Goal: Task Accomplishment & Management: Manage account settings

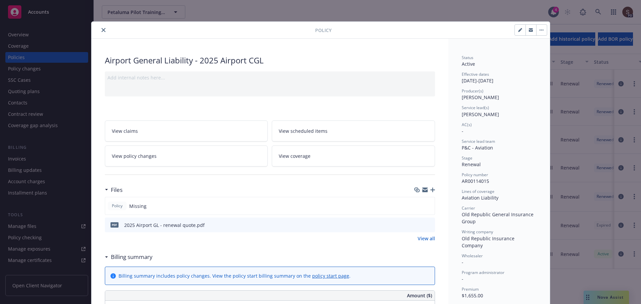
click at [101, 31] on icon "close" at bounding box center [103, 30] width 4 height 4
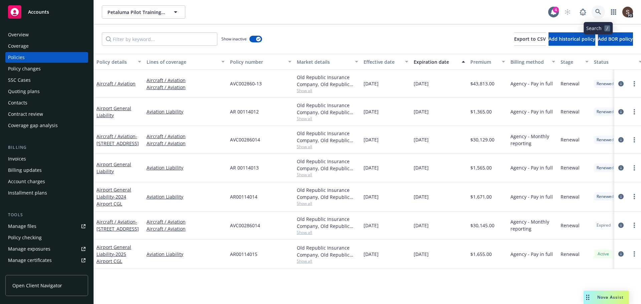
click at [594, 12] on link at bounding box center [597, 11] width 13 height 13
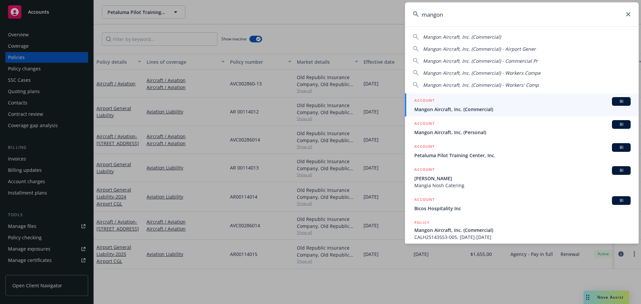
type input "mangon"
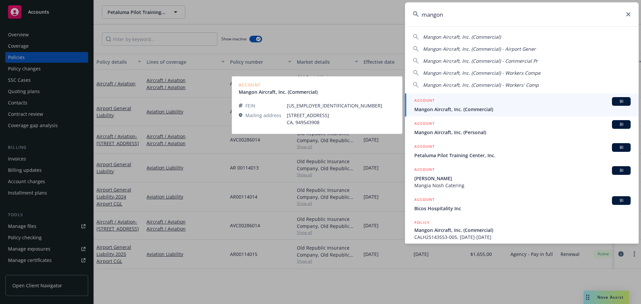
click at [490, 110] on span "Mangon Aircraft, Inc. (Commercial)" at bounding box center [522, 109] width 216 height 7
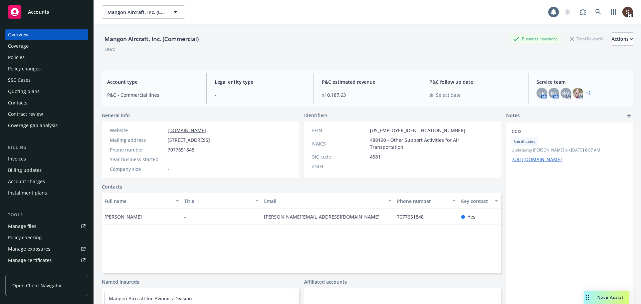
click at [15, 56] on div "Policies" at bounding box center [16, 57] width 17 height 11
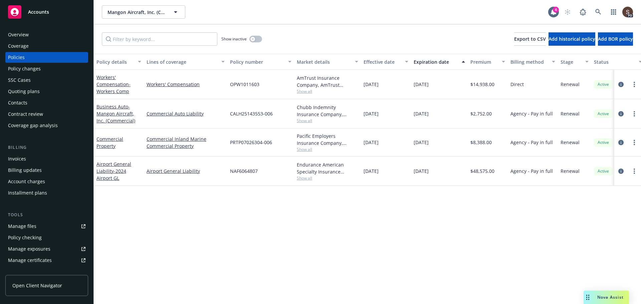
click at [623, 141] on icon "circleInformation" at bounding box center [620, 142] width 5 height 5
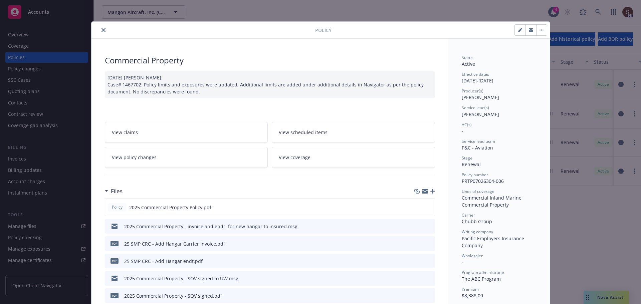
click at [191, 162] on link "View policy changes" at bounding box center [186, 157] width 163 height 21
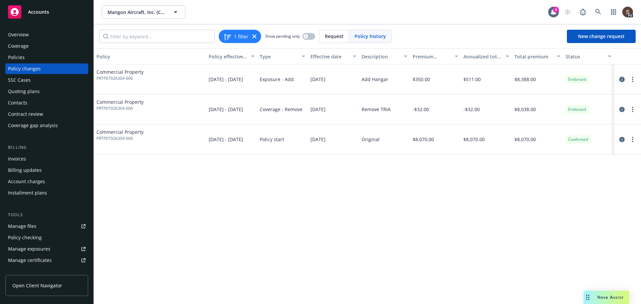
click at [624, 78] on icon "circleInformation" at bounding box center [621, 79] width 5 height 5
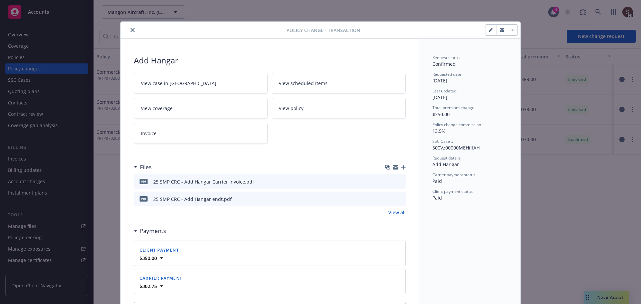
click at [398, 198] on icon "preview file" at bounding box center [399, 198] width 6 height 5
click at [130, 26] on button "close" at bounding box center [132, 30] width 8 height 8
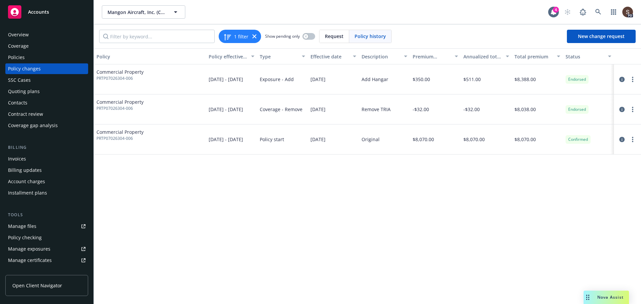
click at [26, 225] on div "Manage files" at bounding box center [22, 226] width 28 height 11
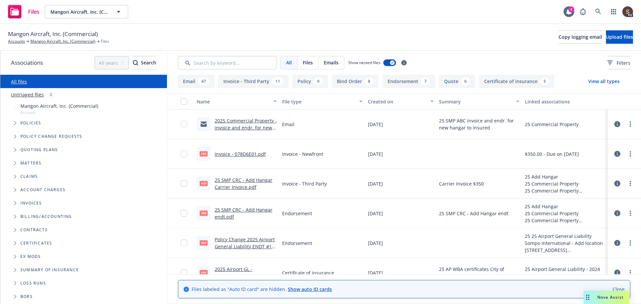
click at [247, 123] on link "2025 Commercial Property - invoice and endr. for new hangar to insured.msg" at bounding box center [246, 127] width 62 height 20
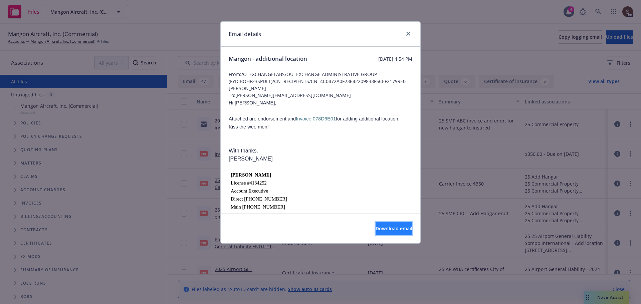
click at [382, 225] on button "Download email" at bounding box center [393, 228] width 37 height 13
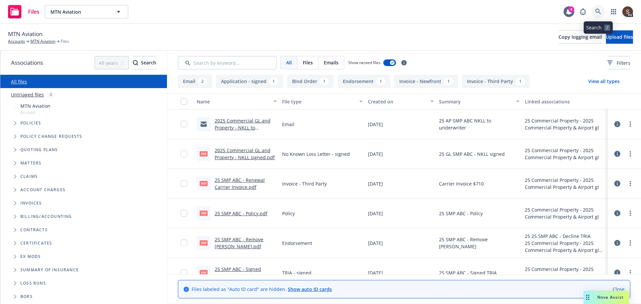
click at [596, 9] on icon at bounding box center [598, 12] width 6 height 6
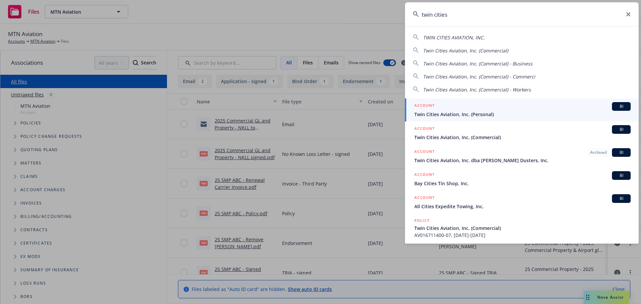
click at [474, 48] on span "Twin Cities Aviation, Inc. (Commercial)" at bounding box center [465, 50] width 85 height 6
type input "Twin Cities Aviation, Inc. (Commercial)"
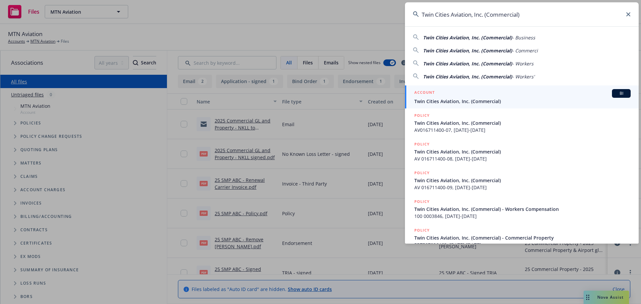
click at [470, 97] on div "ACCOUNT BI" at bounding box center [522, 93] width 216 height 9
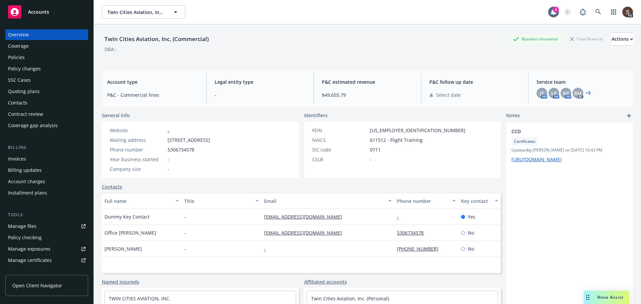
click at [19, 56] on div "Policies" at bounding box center [16, 57] width 17 height 11
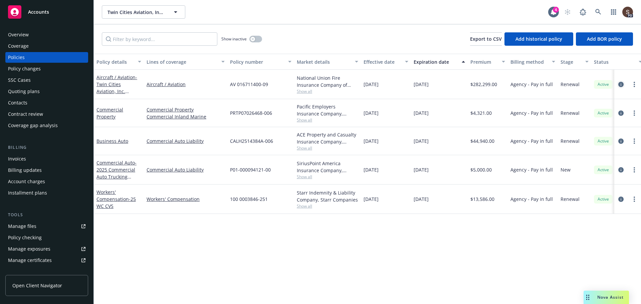
click at [619, 84] on icon "circleInformation" at bounding box center [620, 84] width 5 height 5
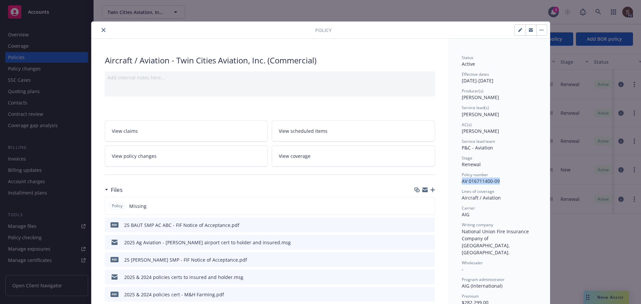
drag, startPoint x: 458, startPoint y: 179, endPoint x: 496, endPoint y: 182, distance: 38.5
copy span "AV 016711400-09"
click at [430, 189] on icon "button" at bounding box center [432, 190] width 5 height 5
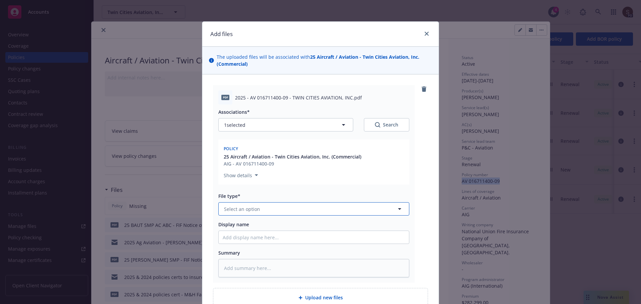
drag, startPoint x: 228, startPoint y: 212, endPoint x: 226, endPoint y: 176, distance: 36.4
click at [228, 210] on span "Select an option" at bounding box center [242, 209] width 36 height 7
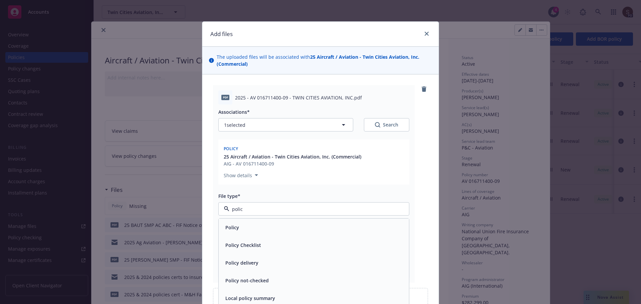
type input "policy"
click at [233, 224] on span "Policy" at bounding box center [232, 227] width 14 height 7
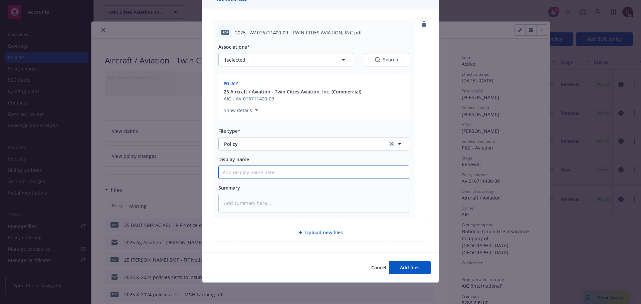
click at [242, 169] on input "Display name" at bounding box center [314, 172] width 190 height 13
type textarea "x"
type input "2"
type textarea "x"
type input "20"
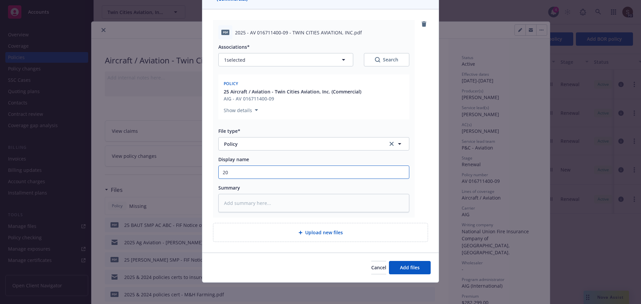
type textarea "x"
type input "202"
type textarea "x"
type input "2025"
type textarea "x"
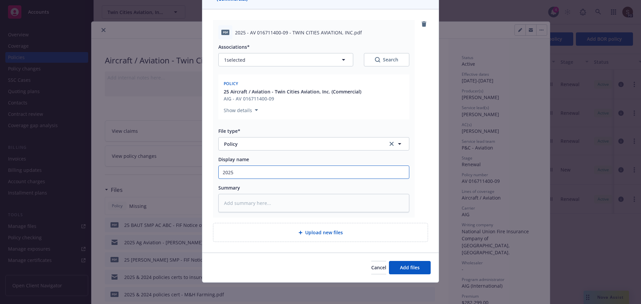
type input "2025"
type textarea "x"
type input "2025 A"
type textarea "x"
type input "2025 Ag"
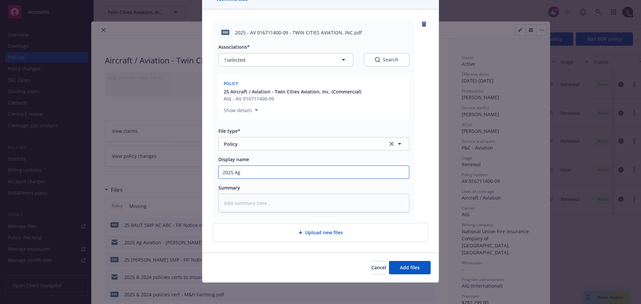
type textarea "x"
type input "2025 Ag"
type textarea "x"
type input "2025 Ag A"
type textarea "x"
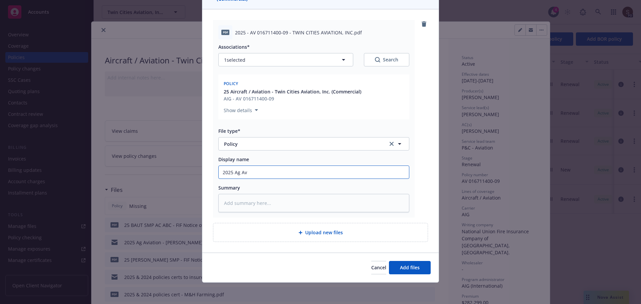
type input "2025 Ag Avi"
type textarea "x"
type input "2025 Ag Avia"
type textarea "x"
type input "2025 Ag Aviat"
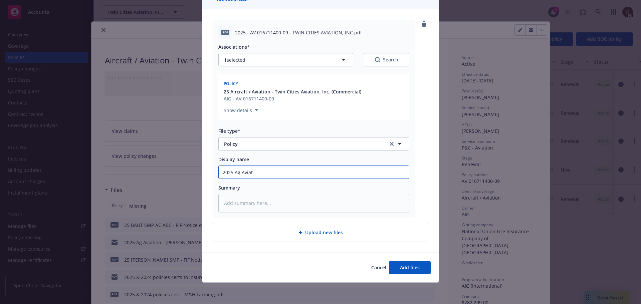
type textarea "x"
type input "2025 Ag Aviatio"
type textarea "x"
type input "2025 Ag Aviation"
type textarea "x"
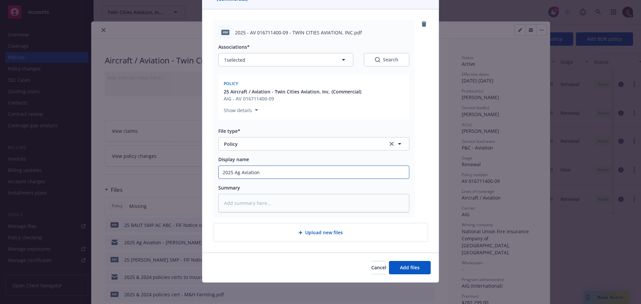
type input "2025 Ag Aviation -"
type textarea "x"
type input "2025 Ag Aviation -"
type textarea "x"
type input "2025 Ag Aviation - p"
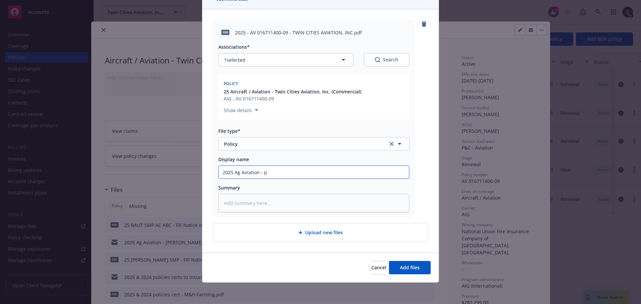
type textarea "x"
type input "2025 Ag Aviation - po"
type textarea "x"
type input "2025 Ag Aviation - pol"
type textarea "x"
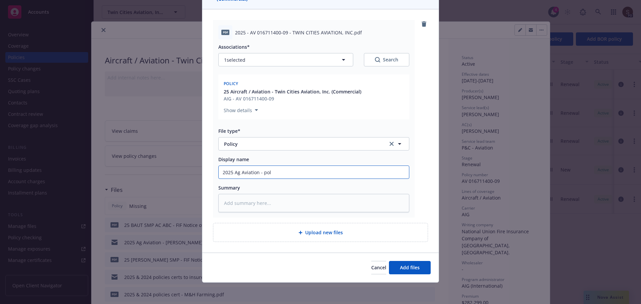
type input "2025 Ag Aviation - poli"
type textarea "x"
type input "2025 Ag Aviation - polic"
type textarea "x"
type input "2025 Ag Aviation - policy"
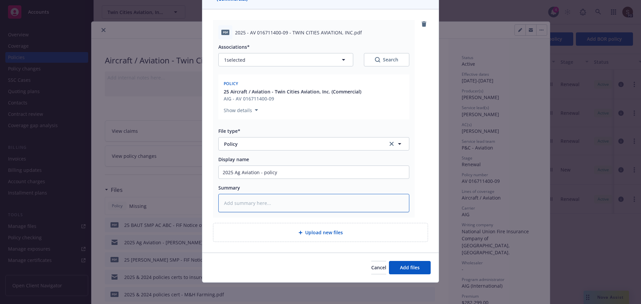
type textarea "x"
type textarea "2"
type textarea "x"
type textarea "25"
type textarea "x"
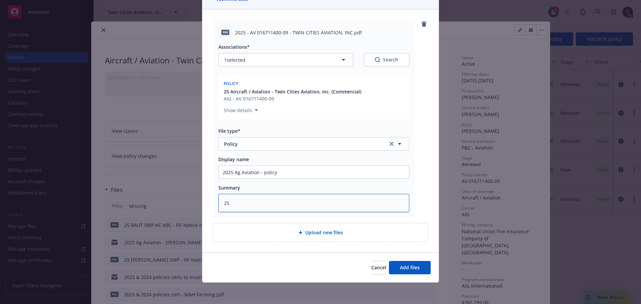
type textarea "25"
type textarea "x"
type textarea "25 A"
type textarea "x"
type textarea "25 Ag"
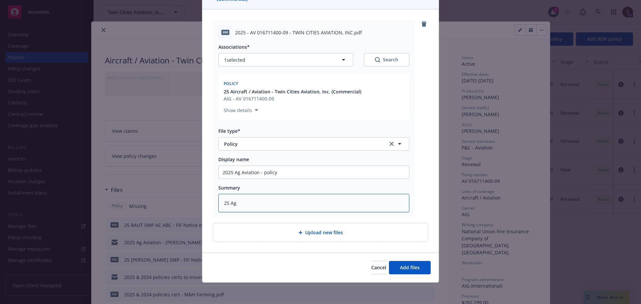
type textarea "x"
type textarea "25 Ag"
type textarea "x"
type textarea "25 Ag A"
type textarea "x"
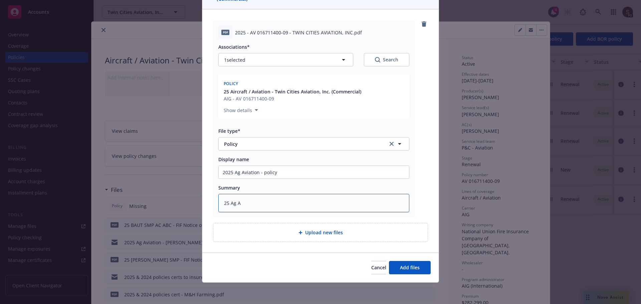
type textarea "25 Ag AI"
type textarea "x"
type textarea "25 Ag AIG"
type textarea "x"
type textarea "25 Ag AIG"
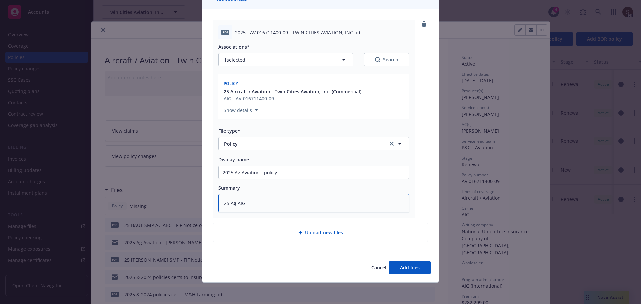
type textarea "x"
type textarea "25 Ag AIG -"
type textarea "x"
type textarea "25 Ag AIG -"
type textarea "x"
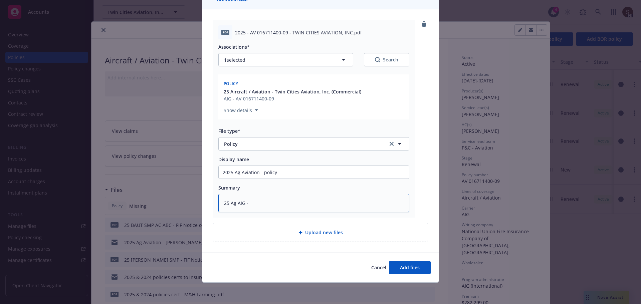
type textarea "25 Ag AIG - p"
type textarea "x"
type textarea "25 Ag AIG - po"
type textarea "x"
type textarea "25 Ag AIG - pol"
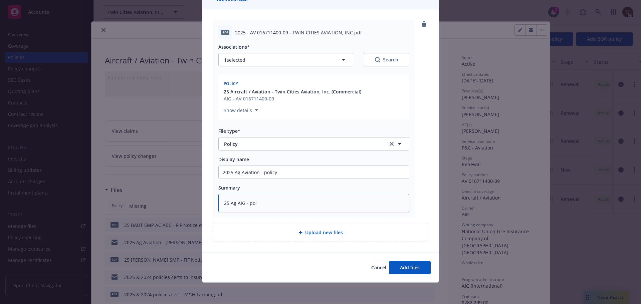
type textarea "x"
type textarea "25 Ag AIG - poli"
type textarea "x"
type textarea "25 Ag AIG - polic"
type textarea "x"
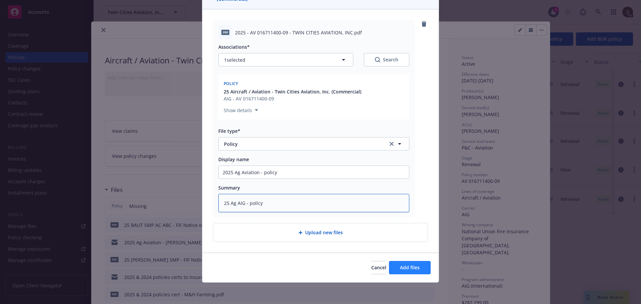
type textarea "25 Ag AIG - policy"
click at [400, 269] on span "Add files" at bounding box center [410, 267] width 20 height 6
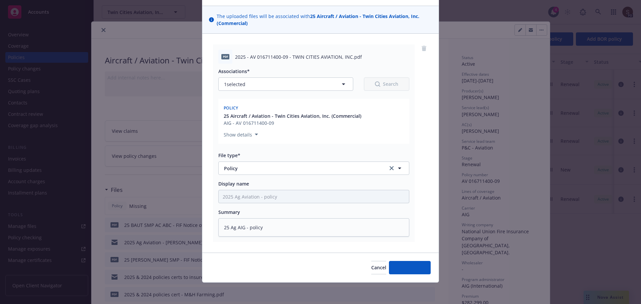
scroll to position [41, 0]
type textarea "x"
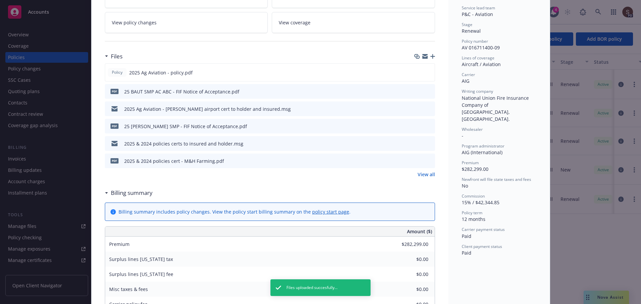
scroll to position [0, 0]
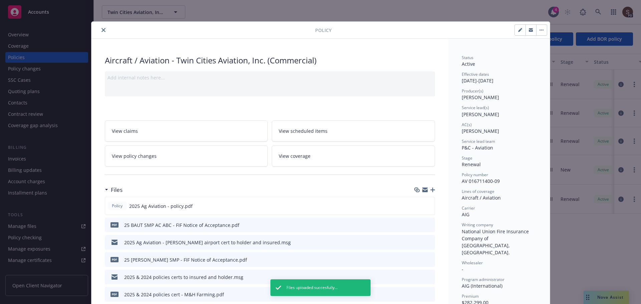
click at [101, 29] on icon "close" at bounding box center [103, 30] width 4 height 4
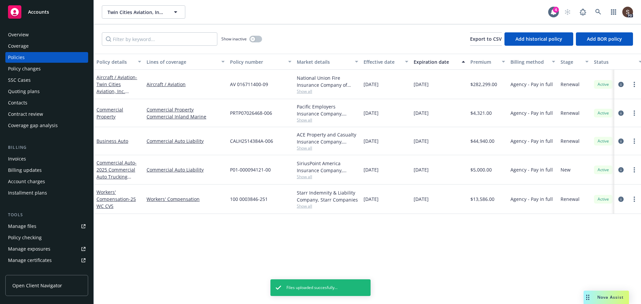
click at [22, 160] on div "Invoices" at bounding box center [17, 159] width 18 height 11
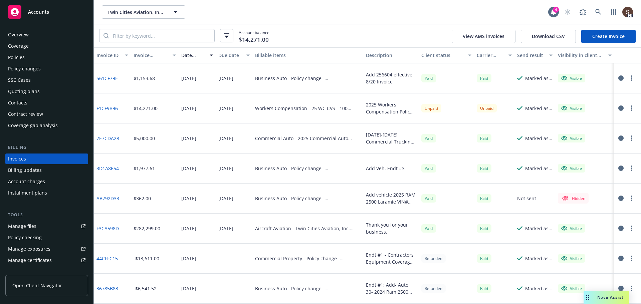
click at [11, 57] on div "Policies" at bounding box center [16, 57] width 17 height 11
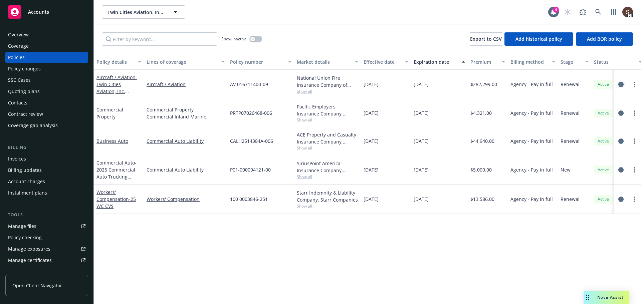
click at [620, 84] on icon "circleInformation" at bounding box center [620, 84] width 5 height 5
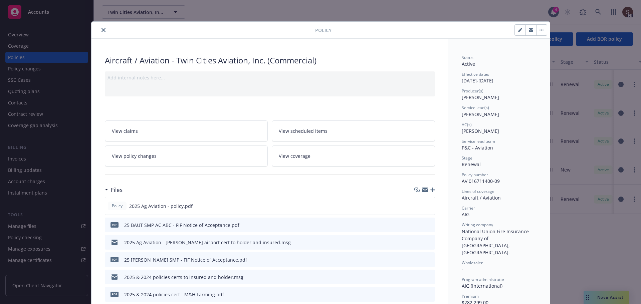
scroll to position [20, 0]
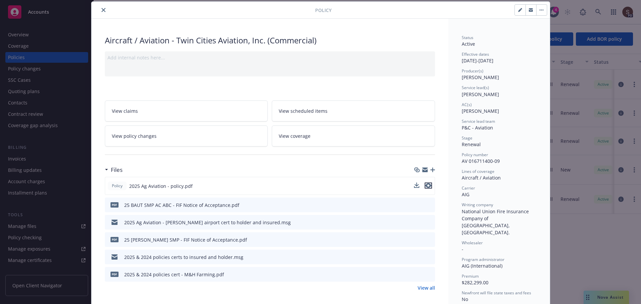
click at [425, 185] on icon "preview file" at bounding box center [428, 185] width 6 height 5
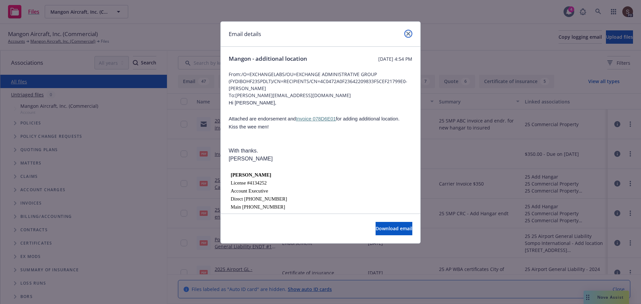
click at [408, 33] on icon "close" at bounding box center [408, 34] width 4 height 4
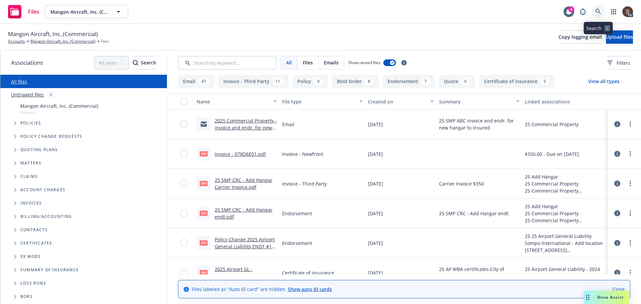
click at [598, 11] on icon at bounding box center [598, 12] width 6 height 6
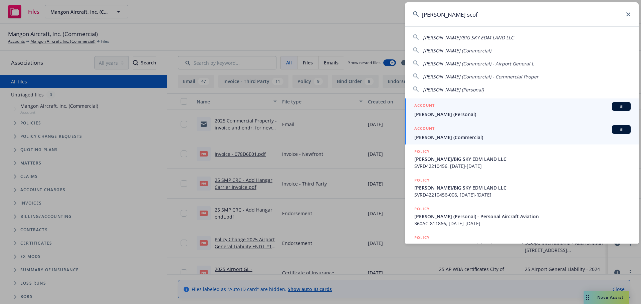
type input "russell scof"
click at [464, 137] on span "Russell Scoffield (Commercial)" at bounding box center [522, 137] width 216 height 7
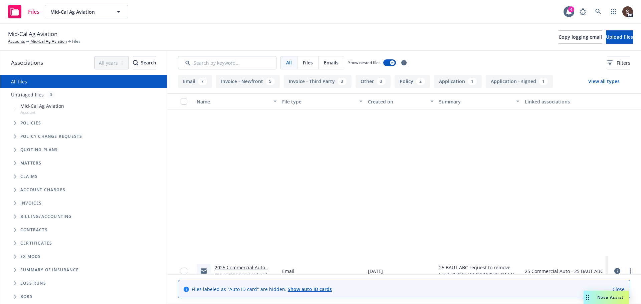
scroll to position [200, 0]
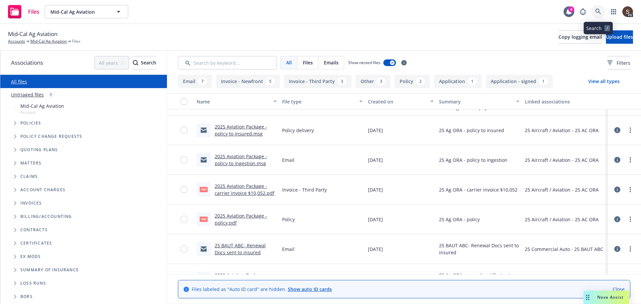
click at [595, 12] on link at bounding box center [597, 11] width 13 height 13
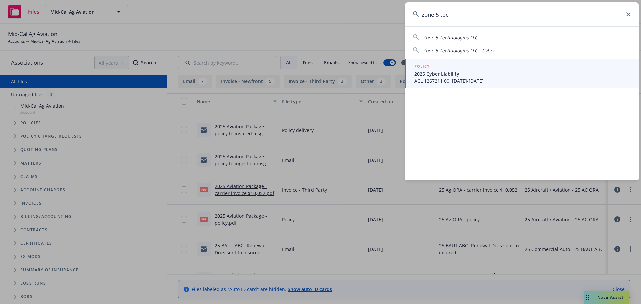
click at [463, 39] on span "Zone 5 Technologies LLC" at bounding box center [450, 37] width 55 height 6
type input "Zone 5 Technologies LLC"
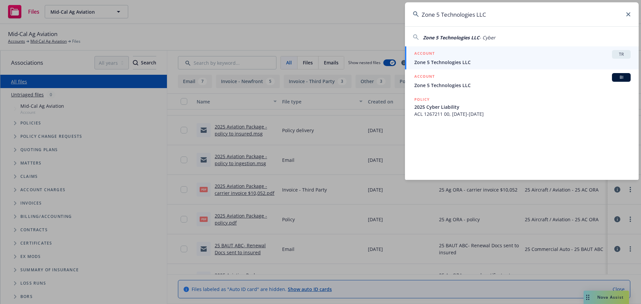
click at [447, 57] on div "ACCOUNT TR" at bounding box center [522, 54] width 216 height 9
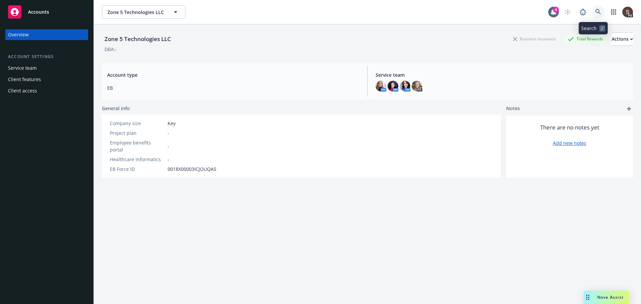
click at [595, 15] on icon at bounding box center [598, 12] width 6 height 6
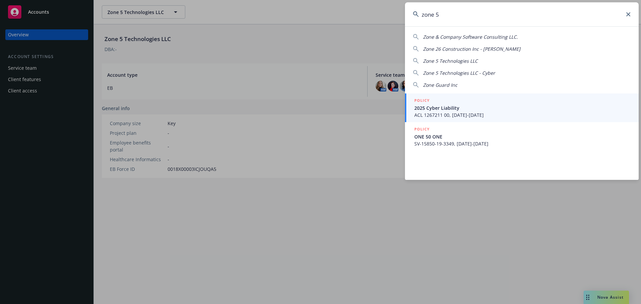
type input "zone 5"
click at [463, 110] on span "2025 Cyber Liability" at bounding box center [522, 107] width 216 height 7
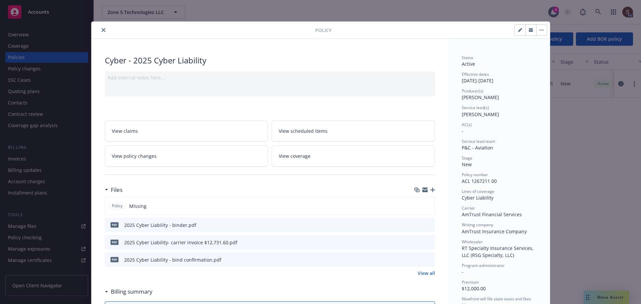
click at [101, 28] on icon "close" at bounding box center [103, 30] width 4 height 4
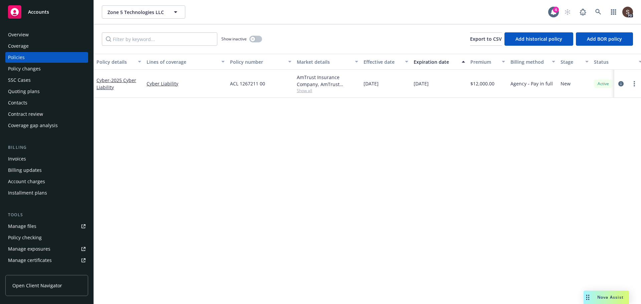
click at [21, 226] on div "Manage files" at bounding box center [22, 226] width 28 height 11
click at [620, 84] on icon "circleInformation" at bounding box center [620, 83] width 5 height 5
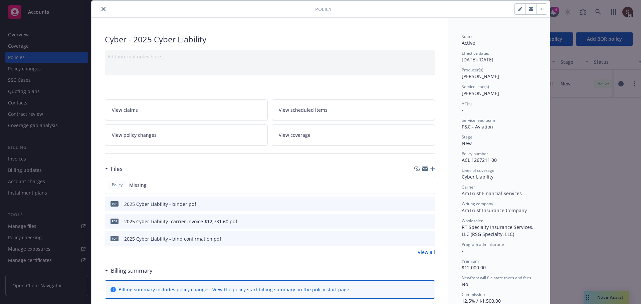
scroll to position [20, 0]
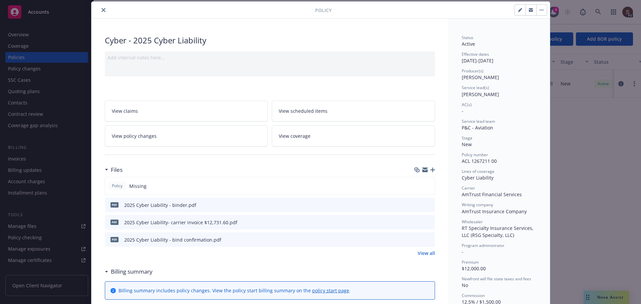
click at [515, 6] on button "button" at bounding box center [520, 10] width 11 height 11
select select "NEW"
select select "12"
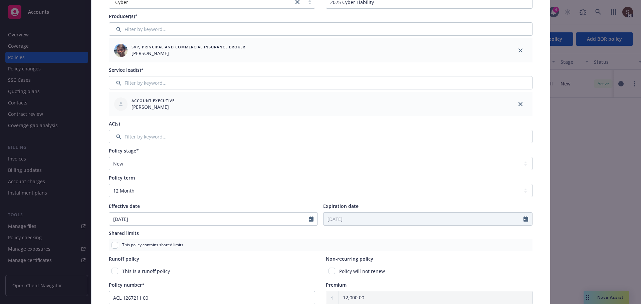
scroll to position [0, 0]
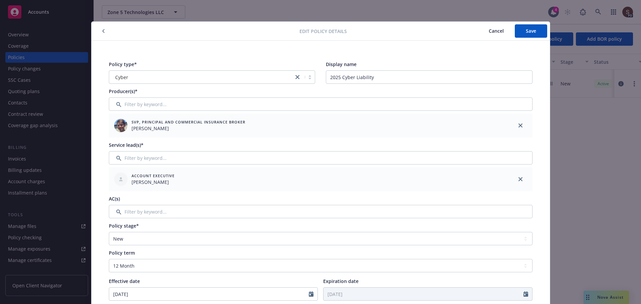
click at [490, 31] on span "Cancel" at bounding box center [496, 31] width 15 height 6
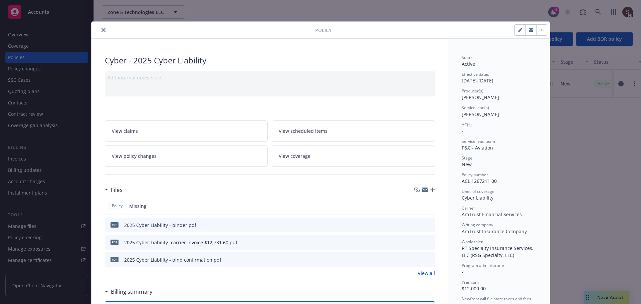
click at [131, 155] on span "View policy changes" at bounding box center [134, 156] width 45 height 7
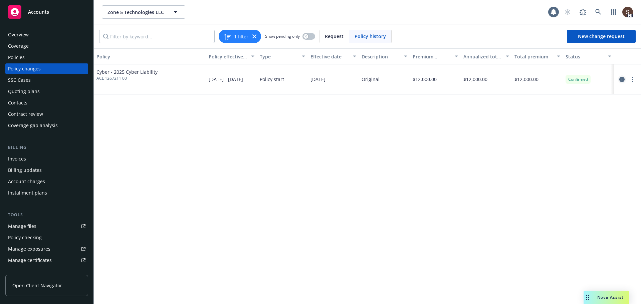
click at [622, 79] on icon "circleInformation" at bounding box center [621, 79] width 5 height 5
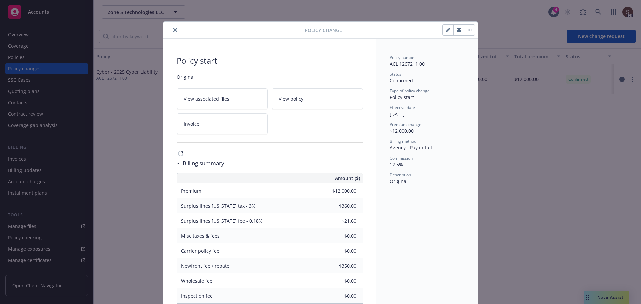
scroll to position [20, 0]
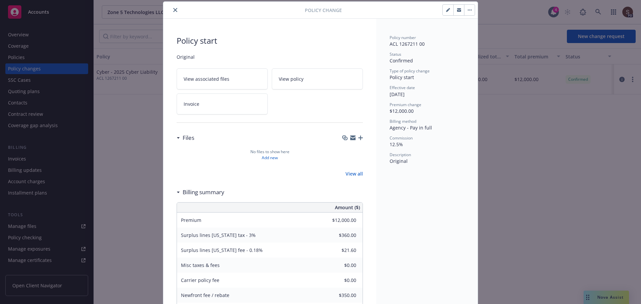
click at [446, 10] on icon "button" at bounding box center [448, 10] width 4 height 4
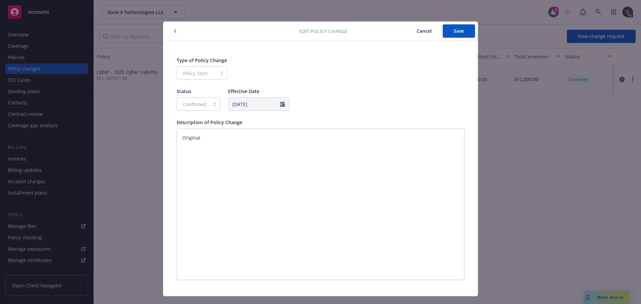
click at [175, 33] on button "button" at bounding box center [175, 31] width 8 height 8
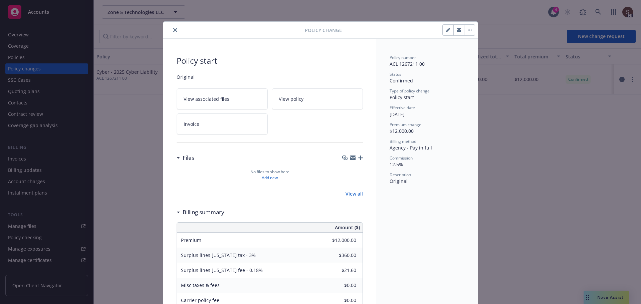
drag, startPoint x: 172, startPoint y: 29, endPoint x: 362, endPoint y: 74, distance: 196.0
click at [173, 29] on icon "close" at bounding box center [175, 30] width 4 height 4
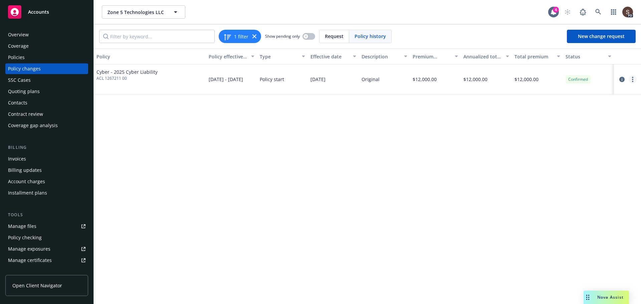
click at [634, 79] on link "more" at bounding box center [632, 79] width 8 height 8
click at [553, 131] on link "Edit billing info" at bounding box center [579, 132] width 114 height 13
select select "CA"
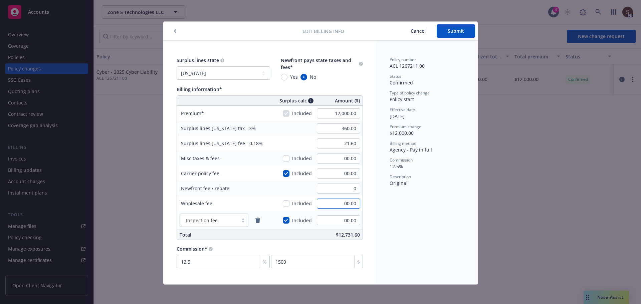
type input "00.00"
click at [338, 203] on input "00.00" at bounding box center [338, 204] width 43 height 10
click at [338, 205] on input "00.00" at bounding box center [338, 204] width 43 height 10
type input "350.00"
click at [334, 219] on input "00.00" at bounding box center [338, 220] width 43 height 10
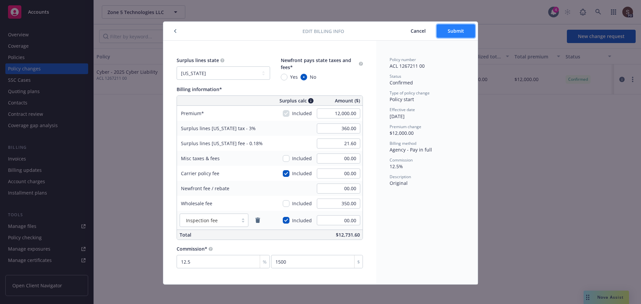
click at [449, 32] on span "Submit" at bounding box center [456, 31] width 16 height 6
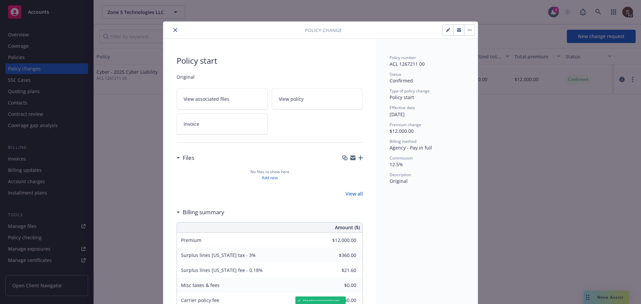
type input "$0.00"
type input "$350.00"
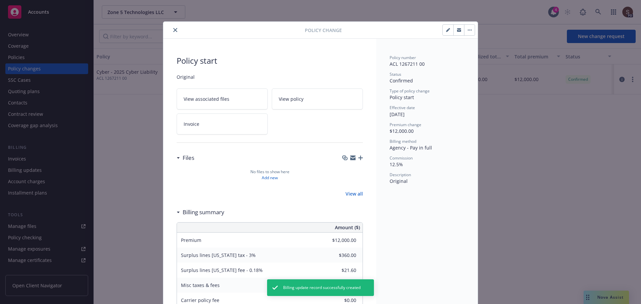
click at [173, 29] on icon "close" at bounding box center [175, 30] width 4 height 4
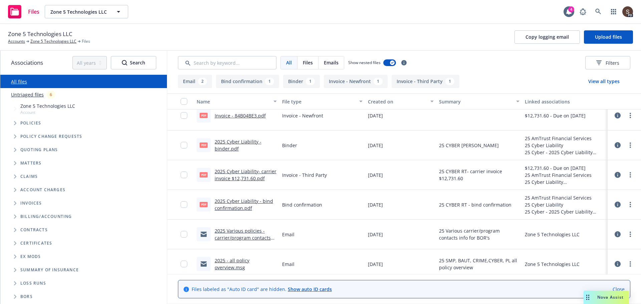
scroll to position [13, 0]
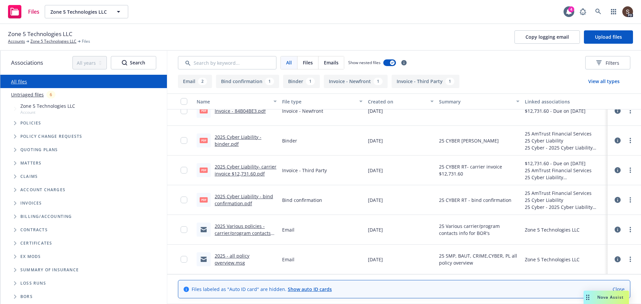
click at [233, 256] on link "2025 - all policy overview.msg" at bounding box center [232, 259] width 35 height 13
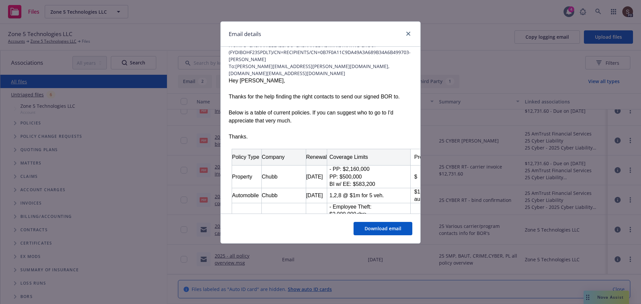
scroll to position [0, 0]
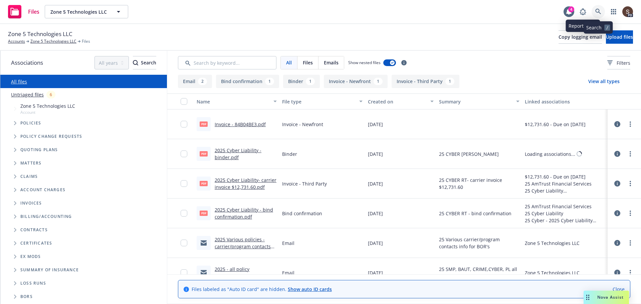
click at [596, 9] on icon at bounding box center [598, 12] width 6 height 6
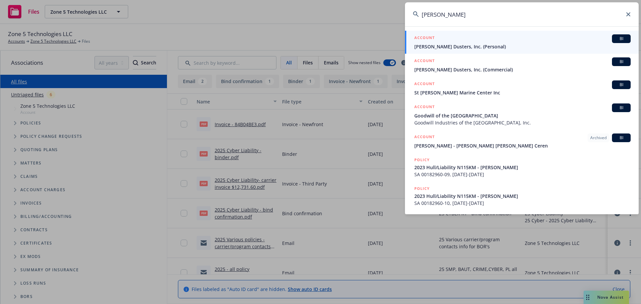
type input "[PERSON_NAME]"
click at [463, 45] on span "[PERSON_NAME] Dusters, Inc. (Personal)" at bounding box center [522, 46] width 216 height 7
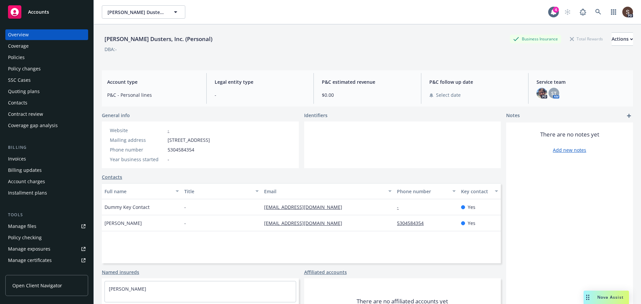
click at [12, 53] on div "Policies" at bounding box center [16, 57] width 17 height 11
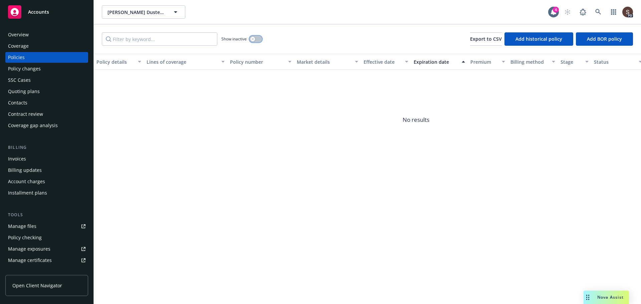
click at [257, 38] on button "button" at bounding box center [255, 39] width 13 height 7
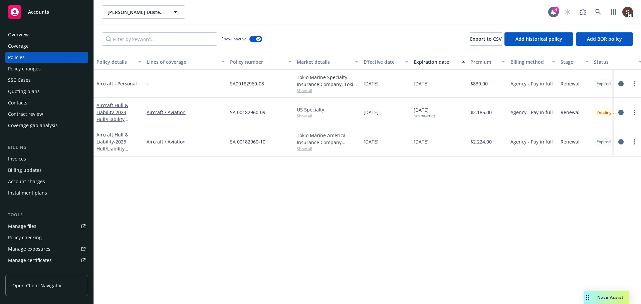
drag, startPoint x: 456, startPoint y: 257, endPoint x: 398, endPoint y: 215, distance: 71.2
click at [455, 255] on div "Policy details Lines of coverage Policy number Market details Effective date Ex…" at bounding box center [367, 179] width 547 height 250
click at [21, 224] on div "Manage files" at bounding box center [22, 226] width 28 height 11
click at [26, 223] on div "Manage files" at bounding box center [22, 226] width 28 height 11
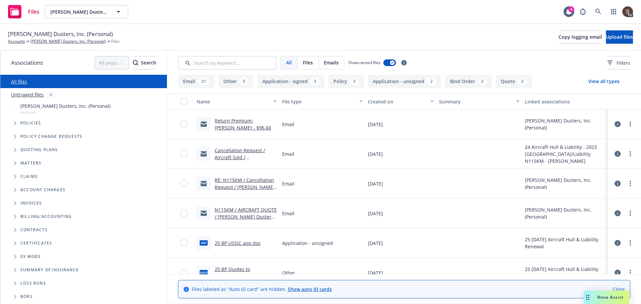
click at [236, 120] on link "Return Premium: [PERSON_NAME] - $96.60" at bounding box center [243, 123] width 56 height 13
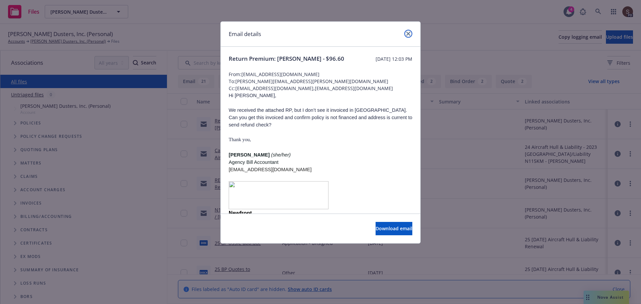
click at [407, 33] on icon "close" at bounding box center [408, 34] width 4 height 4
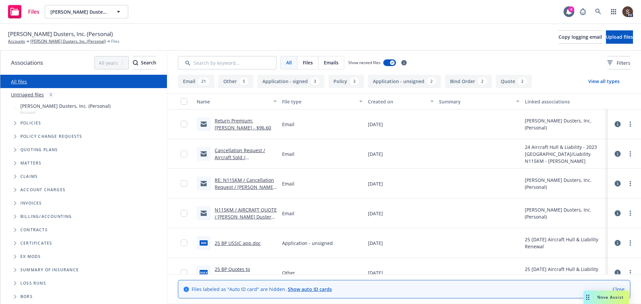
click at [252, 158] on link "Cancellation Request / Aircraft Sold / [PERSON_NAME] Dusters, LLC" at bounding box center [243, 160] width 57 height 27
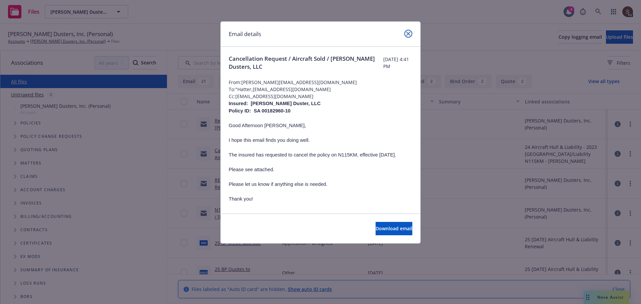
click at [409, 33] on icon "close" at bounding box center [408, 34] width 4 height 4
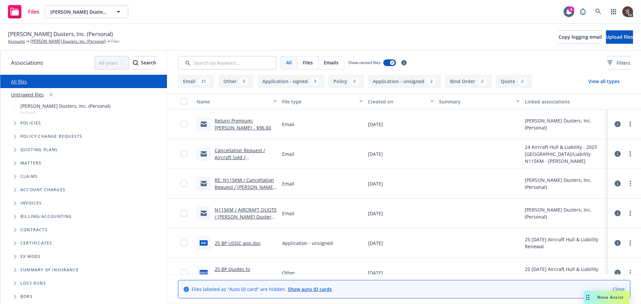
click at [224, 121] on link "Return Premium: [PERSON_NAME] - $96.60" at bounding box center [243, 123] width 56 height 13
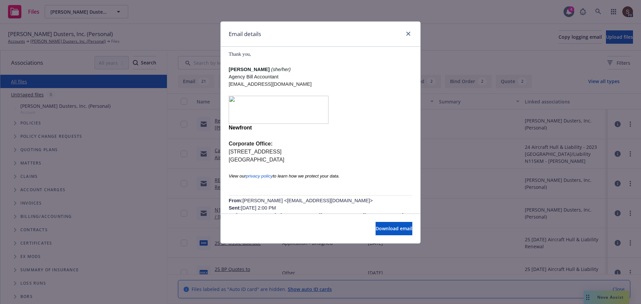
scroll to position [83, 0]
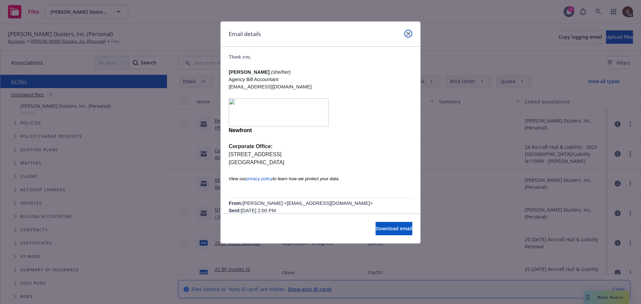
click at [410, 33] on link "close" at bounding box center [408, 34] width 8 height 8
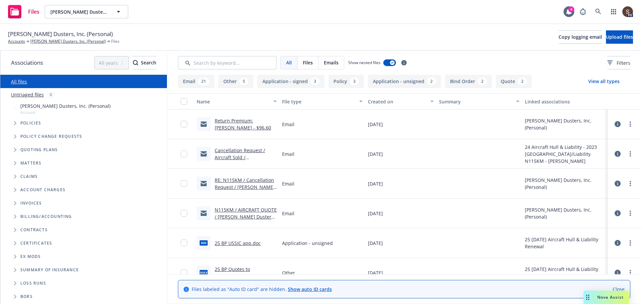
click at [244, 152] on link "Cancellation Request / Aircraft Sold / [PERSON_NAME] Dusters, LLC" at bounding box center [243, 160] width 57 height 27
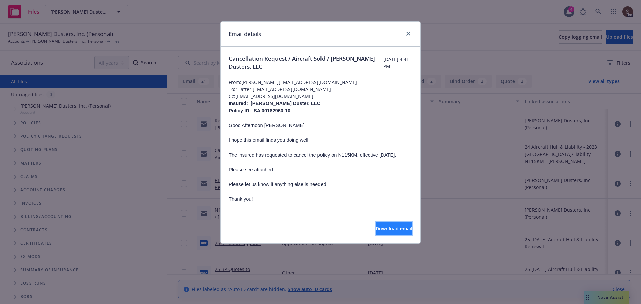
click at [381, 229] on span "Download email" at bounding box center [393, 228] width 37 height 6
click at [407, 33] on icon "close" at bounding box center [408, 34] width 4 height 4
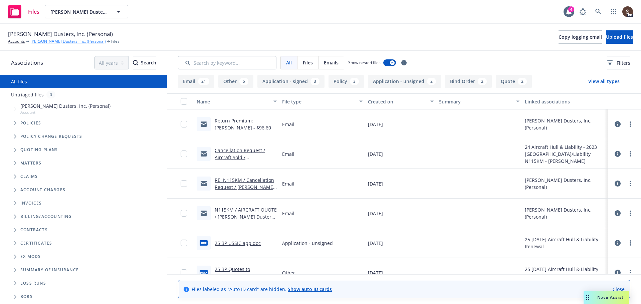
click at [60, 44] on link "[PERSON_NAME] Dusters, Inc. (Personal)" at bounding box center [67, 41] width 75 height 6
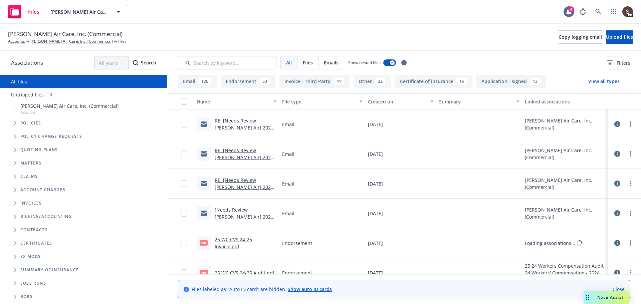
click at [16, 120] on span "Tree Example" at bounding box center [15, 123] width 11 height 11
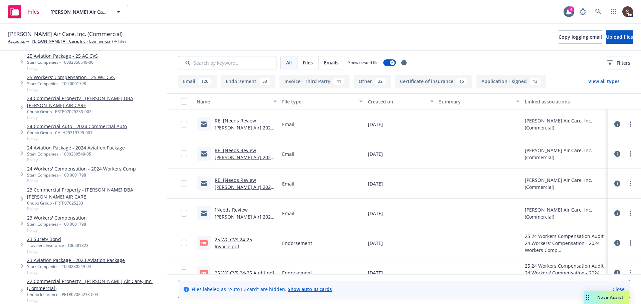
scroll to position [100, 0]
click at [78, 168] on link "24 Workers' Compensation - 2024 Workers Comp" at bounding box center [81, 168] width 109 height 7
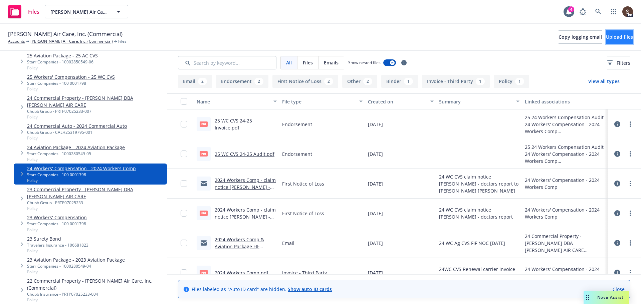
click at [606, 37] on button "Upload files" at bounding box center [619, 36] width 27 height 13
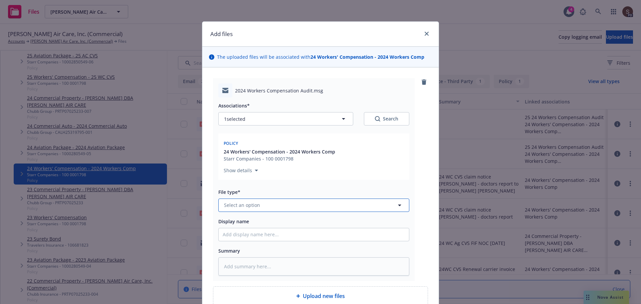
click at [244, 202] on span "Select an option" at bounding box center [242, 205] width 36 height 7
type input "email"
click at [239, 189] on div "Email" at bounding box center [314, 187] width 182 height 10
click at [243, 237] on input "Display name" at bounding box center [314, 234] width 190 height 13
type textarea "x"
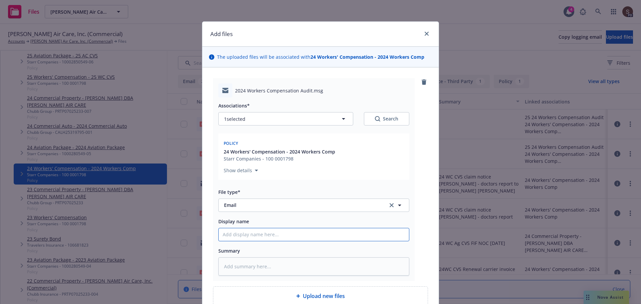
type input "2"
type textarea "x"
type input "20"
type textarea "x"
type input "202"
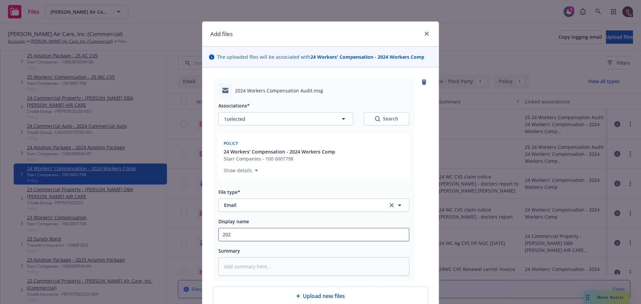
type textarea "x"
type input "2024"
type textarea "x"
type input "2024 W"
type textarea "x"
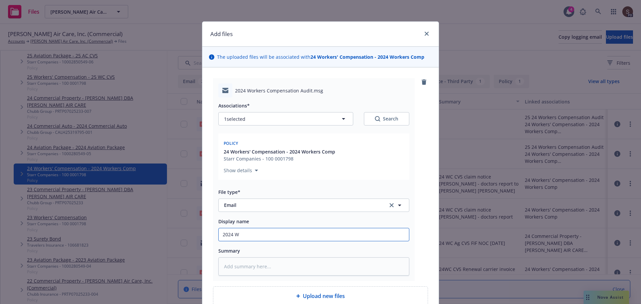
type input "2024 Wo"
type textarea "x"
type input "2024 Wor"
type textarea "x"
type input "2024 Work"
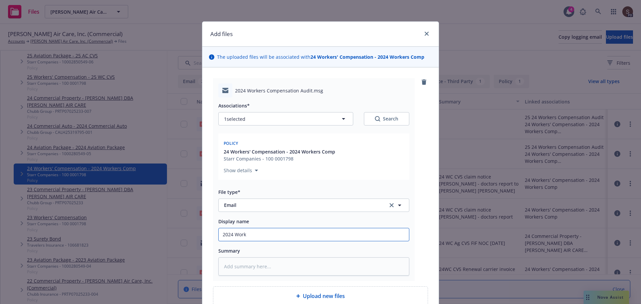
type textarea "x"
type input "2024 Worke"
type textarea "x"
type input "2024 Worker"
type textarea "x"
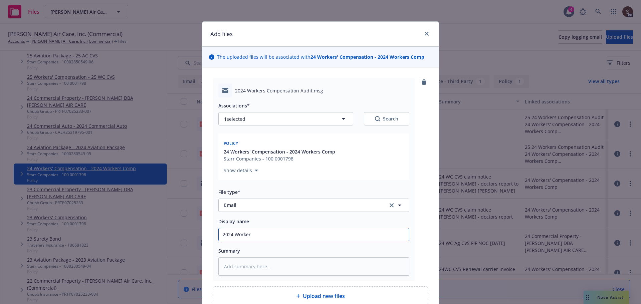
type input "2024 Workers"
type textarea "x"
type input "2024 Workers"
type textarea "x"
type input "2024 Workers C"
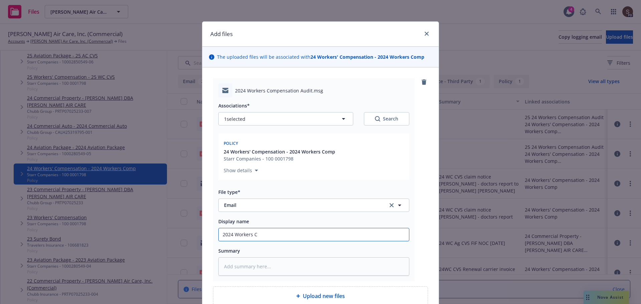
type textarea "x"
type input "2024 Workers Co"
type textarea "x"
type input "2024 Workers Com"
type textarea "x"
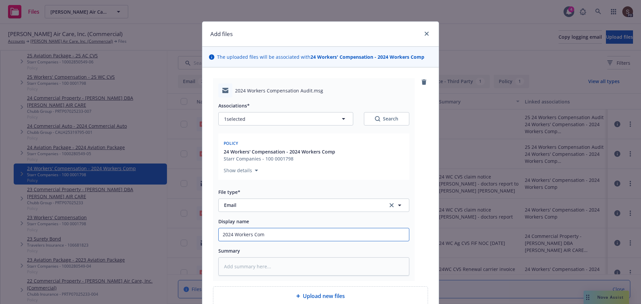
type input "2024 Workers Comp"
type textarea "x"
type input "2024 Workers Comp"
type textarea "x"
type input "2024 Workers Comp -"
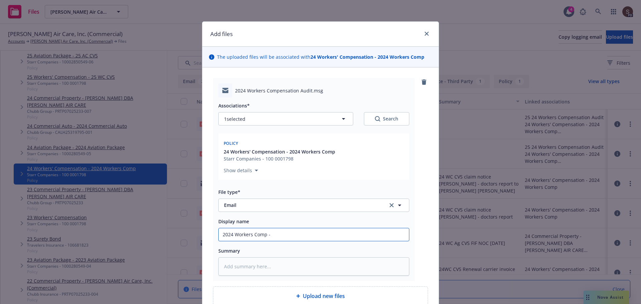
type textarea "x"
type input "2024 Workers Comp -"
type textarea "x"
type input "2024 Workers Comp - a"
type textarea "x"
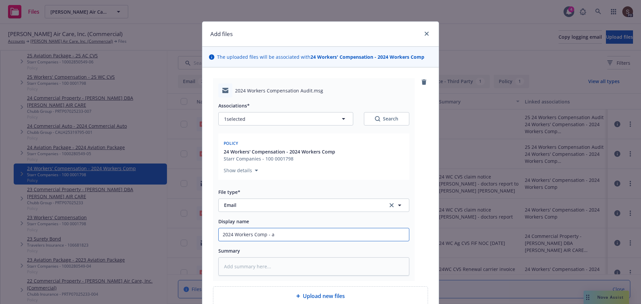
type input "2024 Workers Comp - au"
type textarea "x"
type input "2024 Workers Comp - aud"
type textarea "x"
type input "2024 Workers Comp - audi"
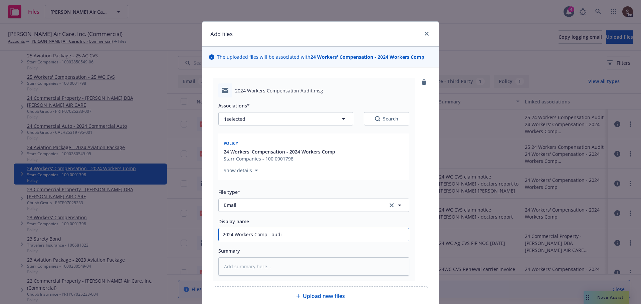
type textarea "x"
type input "2024 Workers Comp - audit"
type textarea "x"
type input "2024 Workers Comp - audit t"
type textarea "x"
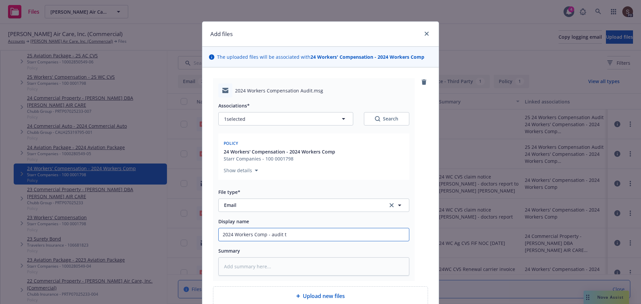
type input "2024 Workers Comp - audit to"
type textarea "x"
type input "2024 Workers Comp - audit to"
type textarea "x"
type input "2024 Workers Comp - audit to i"
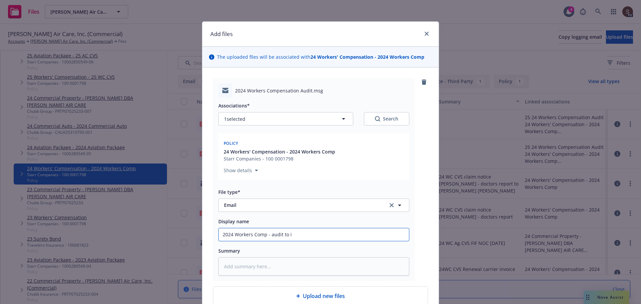
type textarea "x"
type input "2024 Workers Comp - audit to ins"
type textarea "x"
type input "2024 Workers Comp - audit to insu"
type textarea "x"
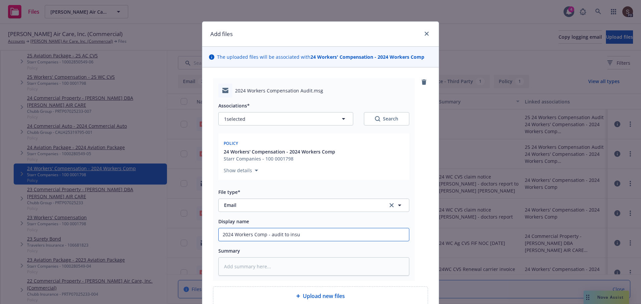
type input "2024 Workers Comp - audit to insur"
type textarea "x"
type input "2024 Workers Comp - audit to insure"
type textarea "x"
drag, startPoint x: 269, startPoint y: 235, endPoint x: 326, endPoint y: 234, distance: 56.7
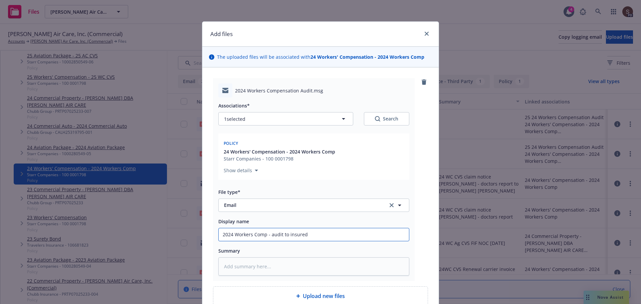
click at [326, 234] on input "2024 Workers Comp - audit to insured" at bounding box center [314, 234] width 190 height 13
type input "2024 Workers Comp - audit to insured"
type textarea "x"
type textarea "2"
type textarea "x"
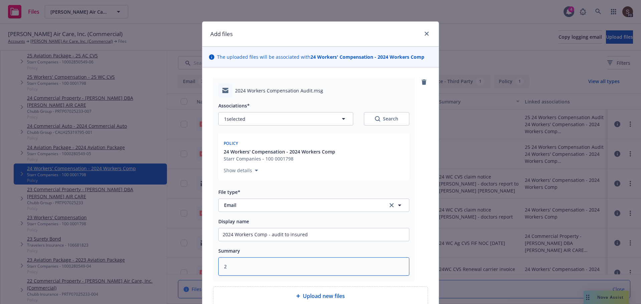
type textarea "24"
type textarea "x"
type textarea "24"
type textarea "x"
type textarea "24 W"
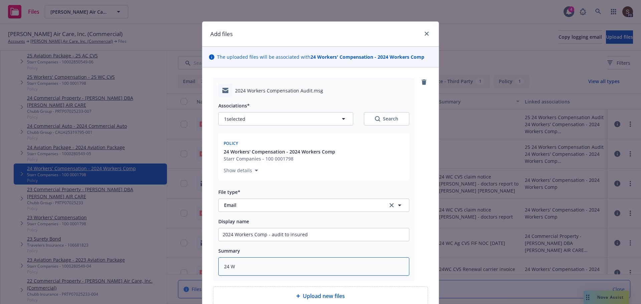
type textarea "x"
type textarea "24 WC"
type textarea "x"
type textarea "24 WC"
type textarea "x"
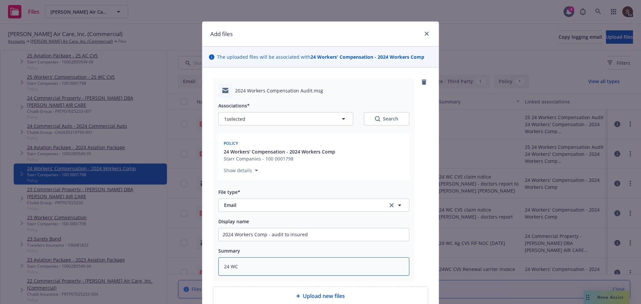
type textarea "24 WC C"
type textarea "x"
type textarea "24 WC CV"
type textarea "x"
type textarea "24 WC CVS"
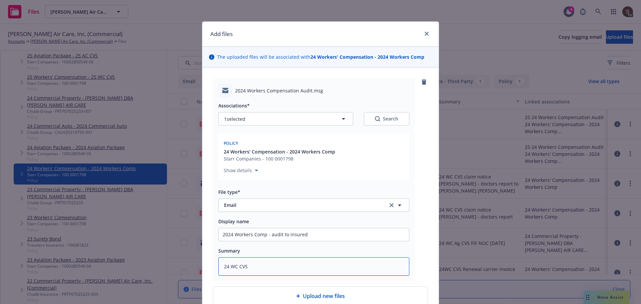
type textarea "x"
type textarea "24 WC CVS"
type textarea "x"
type textarea "24 WC CVS -"
type textarea "x"
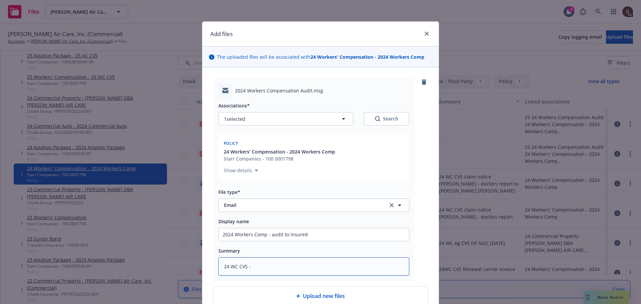
type textarea "24 WC CVS -"
paste textarea "audit to insured"
type textarea "x"
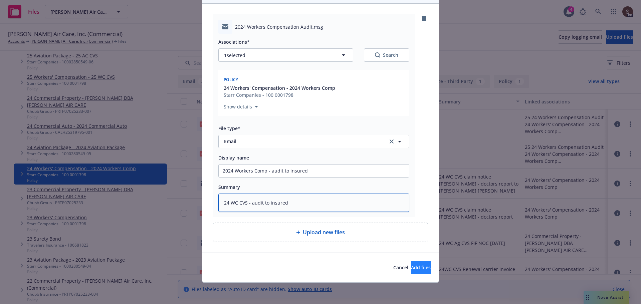
type textarea "24 WC CVS - audit to insured"
click at [422, 265] on button "Add files" at bounding box center [421, 267] width 20 height 13
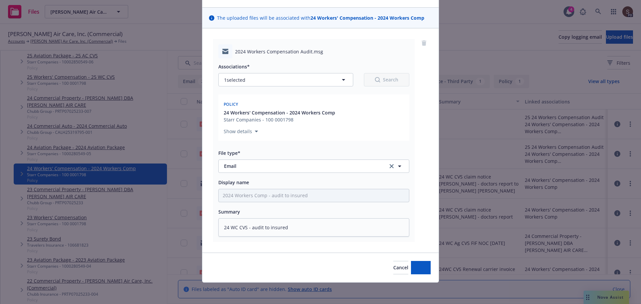
scroll to position [39, 0]
type textarea "x"
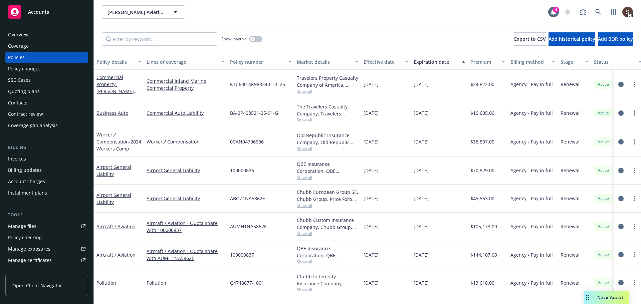
click at [35, 226] on div "Manage files" at bounding box center [22, 226] width 28 height 11
click at [595, 10] on icon at bounding box center [598, 12] width 6 height 6
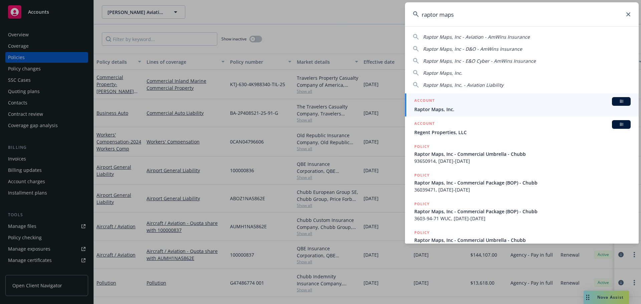
type input "raptor maps"
click at [436, 110] on span "Raptor Maps, Inc." at bounding box center [522, 109] width 216 height 7
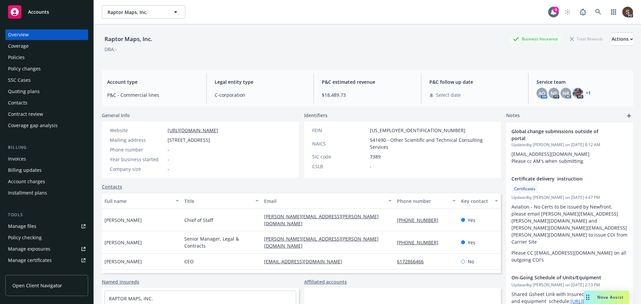
click at [24, 57] on div "Policies" at bounding box center [16, 57] width 17 height 11
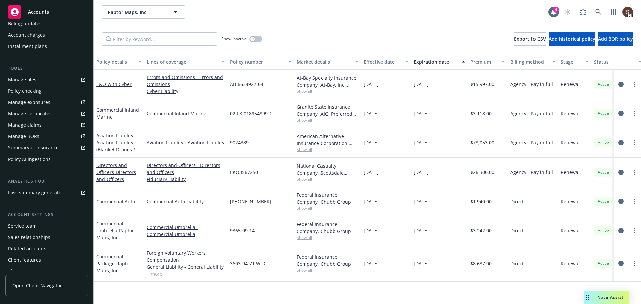
scroll to position [154, 0]
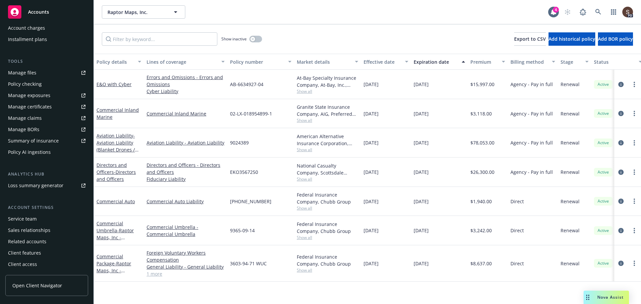
click at [34, 218] on div "Service team" at bounding box center [22, 219] width 29 height 11
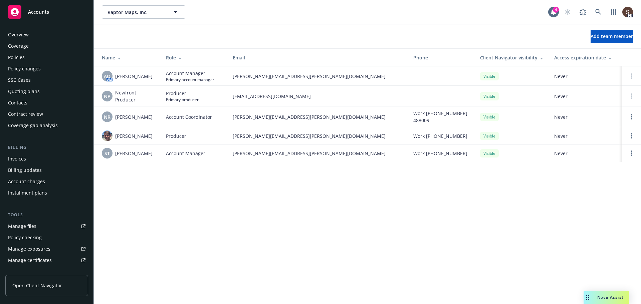
click at [24, 30] on div "Overview" at bounding box center [18, 34] width 21 height 11
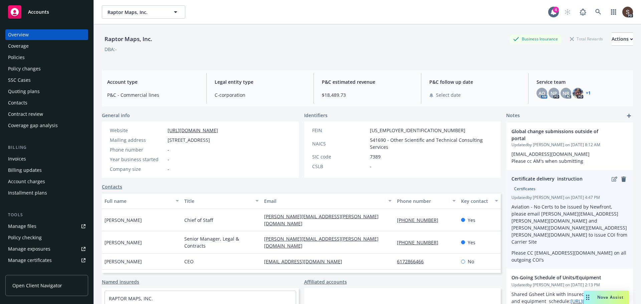
scroll to position [67, 0]
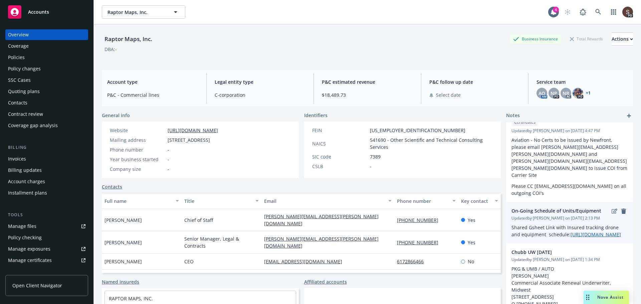
click at [534, 238] on span "Shared Gsheet Link with Insured tracking drone and equipment schedule: [URL][DO…" at bounding box center [569, 231] width 116 height 14
click at [570, 233] on link "[URL][DOMAIN_NAME]" at bounding box center [595, 234] width 50 height 6
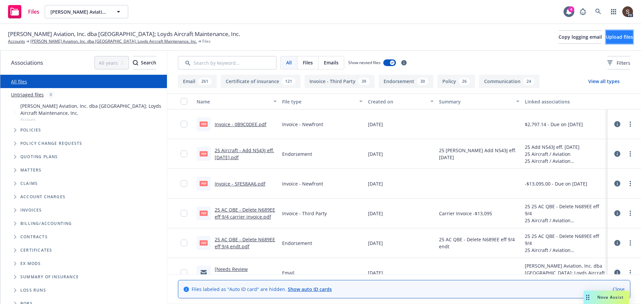
click at [611, 37] on span "Upload files" at bounding box center [619, 37] width 27 height 6
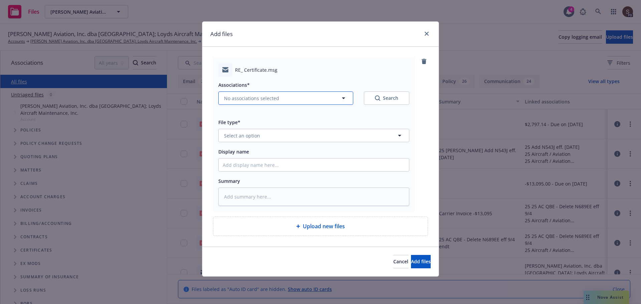
click at [346, 98] on icon "button" at bounding box center [343, 98] width 8 height 8
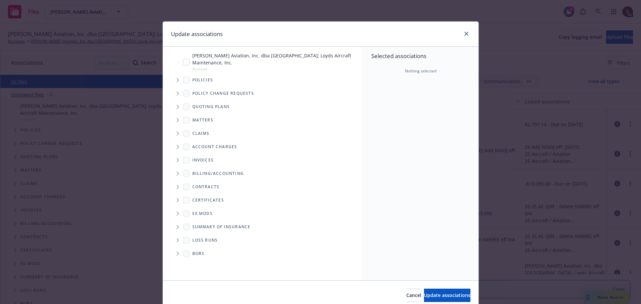
click at [173, 78] on span "Tree Example" at bounding box center [177, 80] width 11 height 11
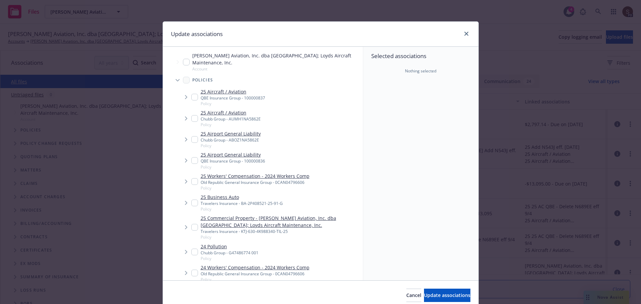
type textarea "x"
click at [191, 137] on input "Tree Example" at bounding box center [194, 139] width 7 height 7
checkbox input "true"
click at [191, 200] on input "Tree Example" at bounding box center [194, 203] width 7 height 7
checkbox input "true"
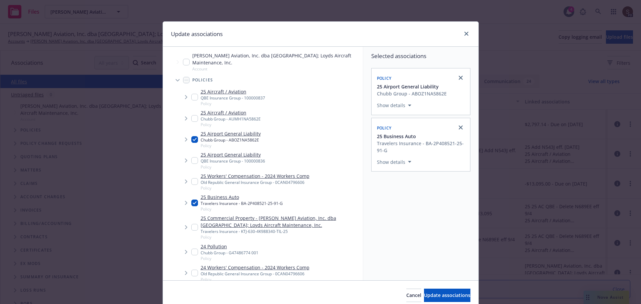
click at [193, 180] on input "Tree Example" at bounding box center [194, 181] width 7 height 7
checkbox input "true"
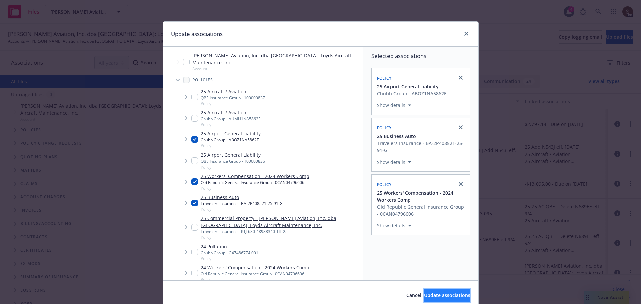
click at [447, 292] on button "Update associations" at bounding box center [447, 295] width 46 height 13
type textarea "x"
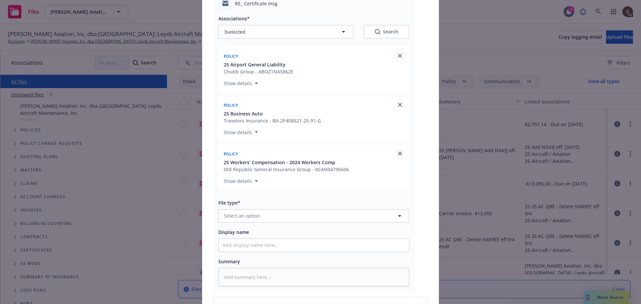
scroll to position [67, 0]
click at [257, 212] on button "Select an option" at bounding box center [313, 215] width 191 height 13
drag, startPoint x: 257, startPoint y: 212, endPoint x: 207, endPoint y: 217, distance: 49.6
click at [207, 217] on div "RE_ Certificate.msg Associations* 3 selected Search Policy 25 Airport General L…" at bounding box center [320, 153] width 236 height 347
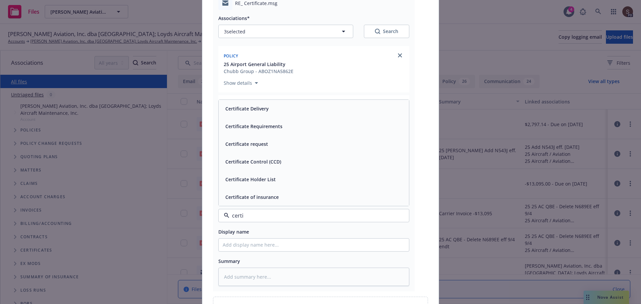
type input "certif"
click at [246, 110] on span "Certificate Delivery" at bounding box center [246, 108] width 43 height 7
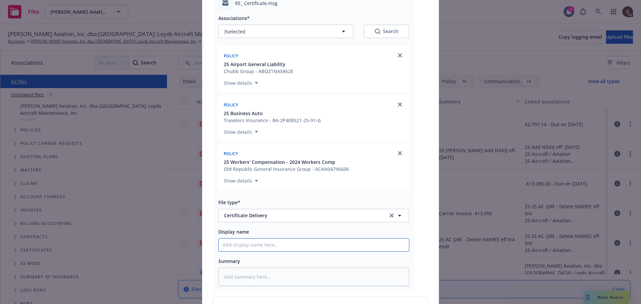
click at [270, 242] on input "Display name" at bounding box center [314, 245] width 190 height 13
type textarea "x"
type input "2"
type textarea "x"
type input "20"
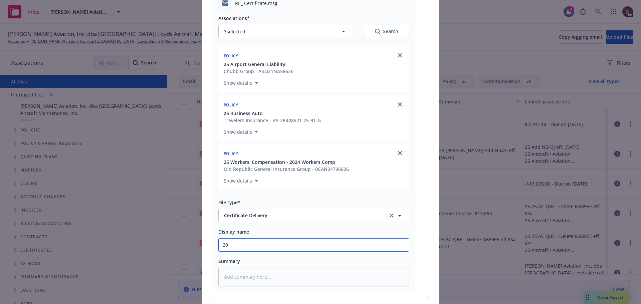
type textarea "x"
type input "202"
type textarea "x"
type input "2025"
type textarea "x"
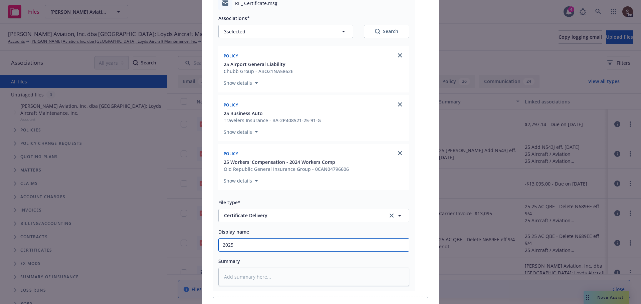
type input "2025"
type textarea "x"
type input "2025 A"
type textarea "x"
type input "2025 Air"
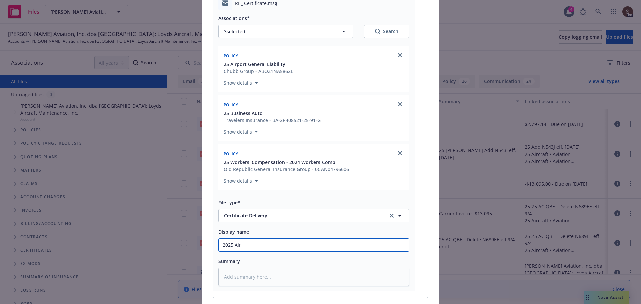
type textarea "x"
type input "2025 Airp"
type textarea "x"
type input "2025 Airpo"
type textarea "x"
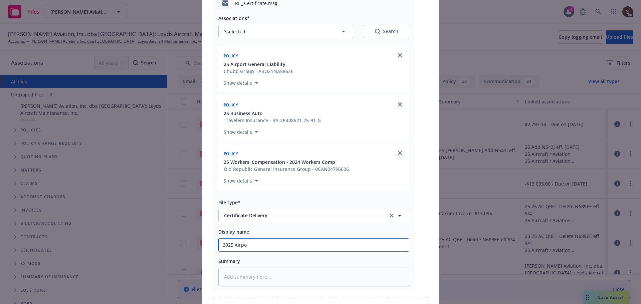
type input "2025 Airpor"
type textarea "x"
type input "2025 Airport"
type textarea "x"
type input "2025 Airport"
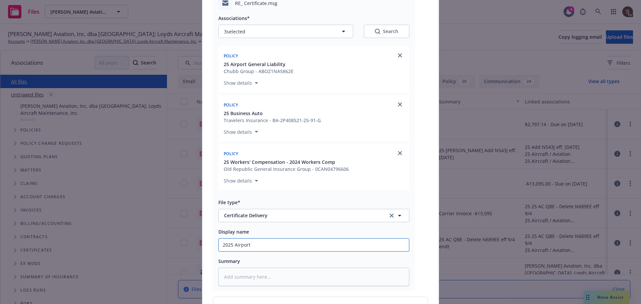
type textarea "x"
type input "2025 Airport G"
type textarea "x"
type input "2025 Airport GL"
type textarea "x"
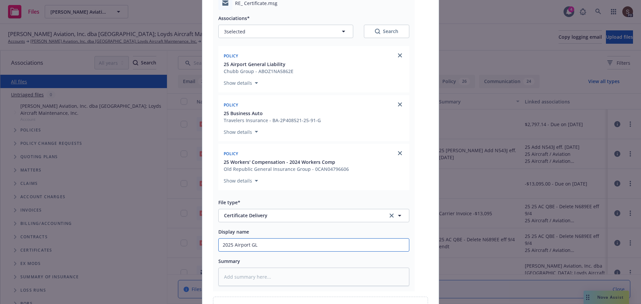
type input "2025 Airport GL,"
type textarea "x"
type input "2025 Airport GL,"
type textarea "x"
type input "2025 Airport GL, C"
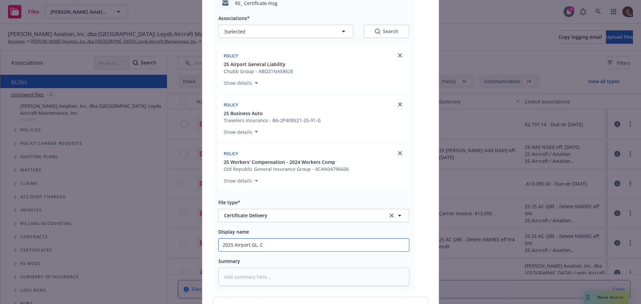
type textarea "x"
type input "2025 Airport GL, Co"
type textarea "x"
type input "2025 Airport GL, Com"
type textarea "x"
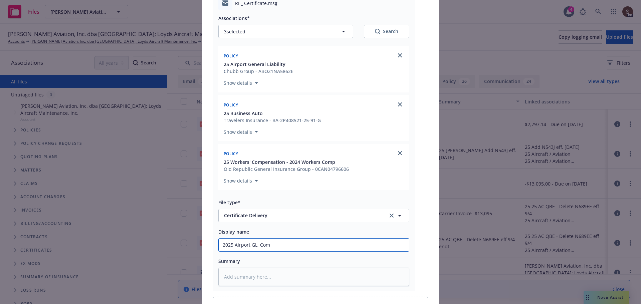
type input "2025 Airport GL, Comm"
type textarea "x"
type input "2025 Airport GL, Comme"
type textarea "x"
type input "2025 Airport GL, Commer"
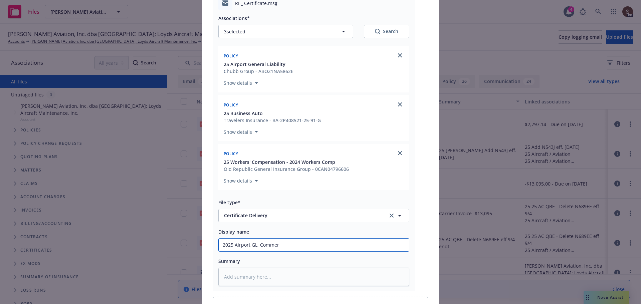
type textarea "x"
type input "2025 Airport GL, Commerc"
type textarea "x"
type input "2025 Airport GL, Commerci"
type textarea "x"
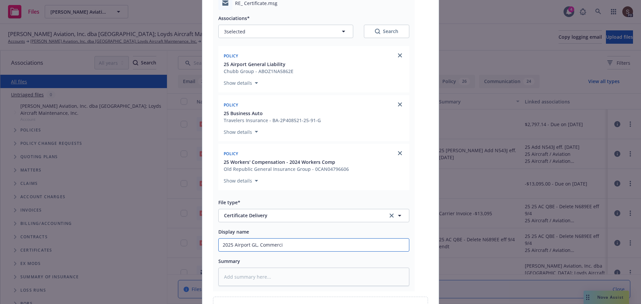
type input "2025 Airport GL, Commercia"
type textarea "x"
type input "2025 Airport GL, Commercial"
type textarea "x"
type input "2025 Airport GL, Commercial"
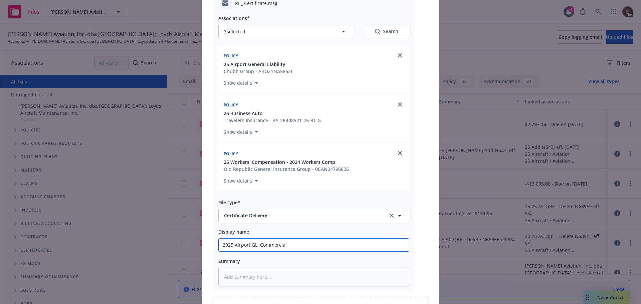
type textarea "x"
type input "2025 Airport GL, Commercial A"
type textarea "x"
type input "2025 Airport GL, Commercial Au"
type textarea "x"
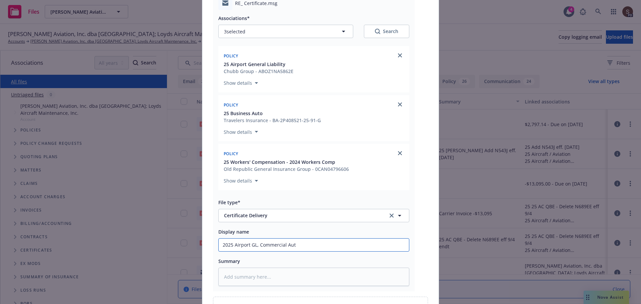
type input "2025 Airport GL, Commercial Auto"
type textarea "x"
type input "2025 Airport GL, Commercial Auto"
type textarea "x"
type input "2025 Airport GL, Commercial Auto a"
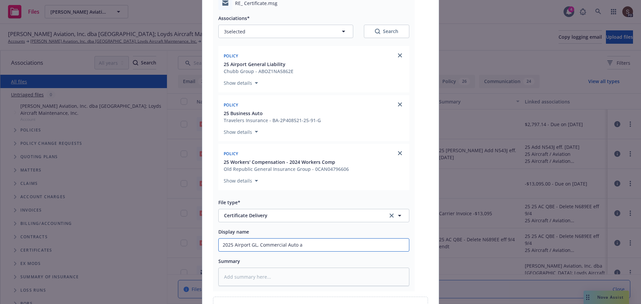
type textarea "x"
type input "2025 Airport GL, Commercial Auto an"
type textarea "x"
type input "2025 Airport GL, Commercial Auto and"
type textarea "x"
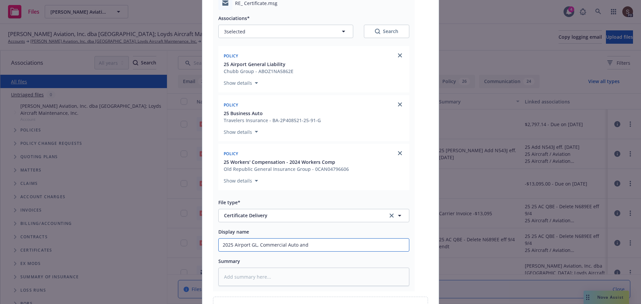
type input "2025 Airport GL, Commercial Auto and"
type textarea "x"
type input "2025 Airport GL, Commercial Auto and W"
type textarea "x"
type input "2025 Airport GL, Commercial Auto and WC"
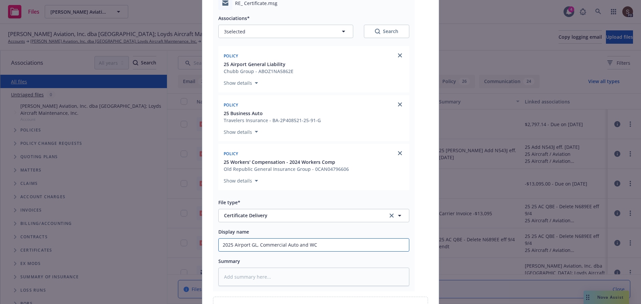
type textarea "x"
type input "2025 Airport GL, Commercial Auto and WC"
type textarea "x"
type input "2025 Airport GL, Commercial Auto and WC -"
type textarea "x"
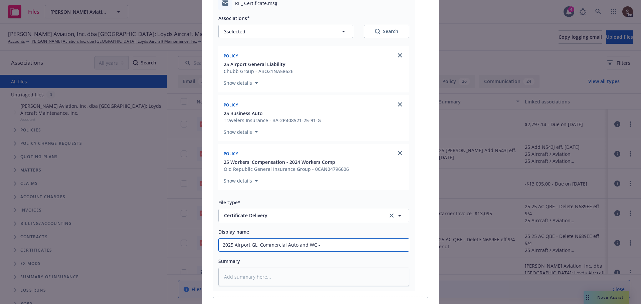
type input "2025 Airport GL, Commercial Auto and WC -"
type textarea "x"
type input "2025 Airport GL, Commercial Auto and WC - E"
type textarea "x"
type input "2025 Airport GL, Commercial Auto and WC - En"
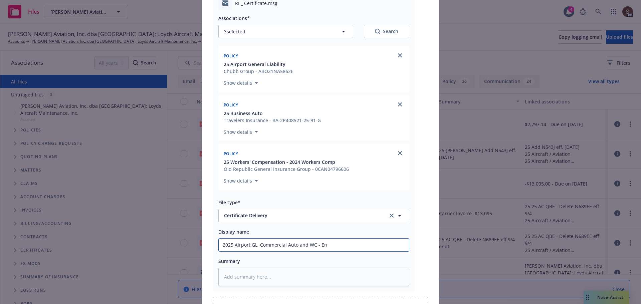
type textarea "x"
type input "2025 Airport GL, Commercial Auto and WC - Ent"
type textarea "x"
type input "2025 Airport GL, Commercial Auto and WC - Ente"
type textarea "x"
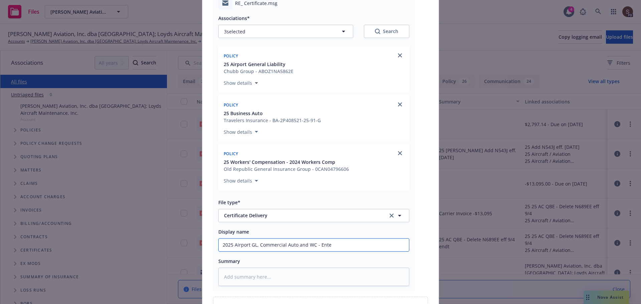
type input "2025 Airport GL, Commercial Auto and WC - Enter"
type textarea "x"
type input "2025 Airport GL, Commercial Auto and WC - Enterp"
type textarea "x"
type input "2025 Airport GL, Commercial Auto and WC - Enterpr"
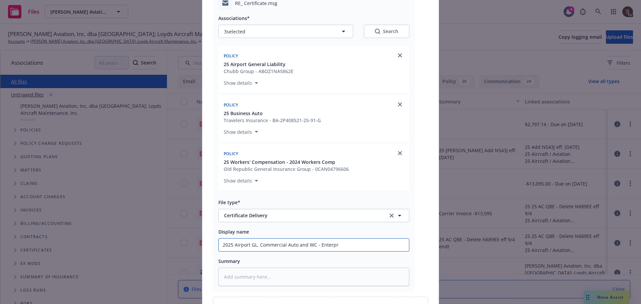
type textarea "x"
type input "2025 Airport GL, Commercial Auto and WC - Enterpro"
type textarea "x"
type input "2025 Airport GL, Commercial Auto and WC - Enterpros"
type textarea "x"
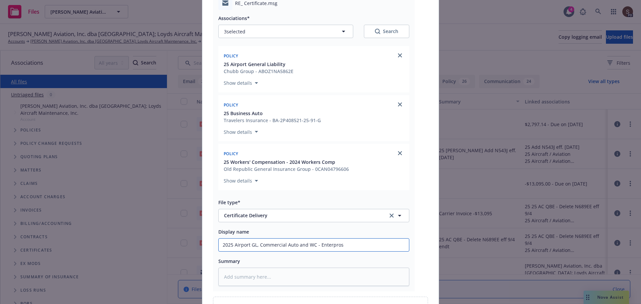
type input "2025 Airport GL, Commercial Auto and WC - Enterprose"
type textarea "x"
type input "2025 Airport GL, Commercial Auto and WC - Enterprose"
type textarea "x"
type input "2025 Airport GL, Commercial Auto and WC - Enterprose H"
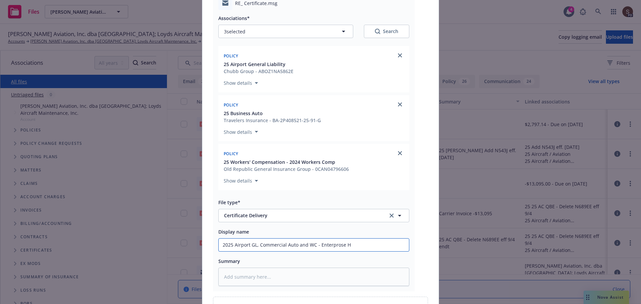
type textarea "x"
type input "2025 Airport GL, Commercial Auto and WC - Enterprose Ho"
type textarea "x"
type input "2025 Airport GL, Commercial Auto and WC - Enterprose Hol"
type textarea "x"
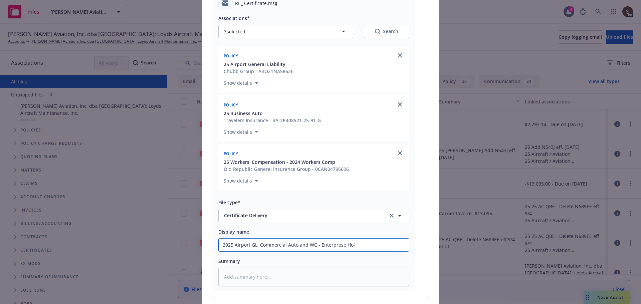
type input "2025 Airport GL, Commercial Auto and WC - Enterprose Hold"
type textarea "x"
type input "2025 Airport GL, Commercial Auto and WC - Enterprose Holdi"
type textarea "x"
type input "2025 Airport GL, Commercial Auto and WC - Enterprose Holdin"
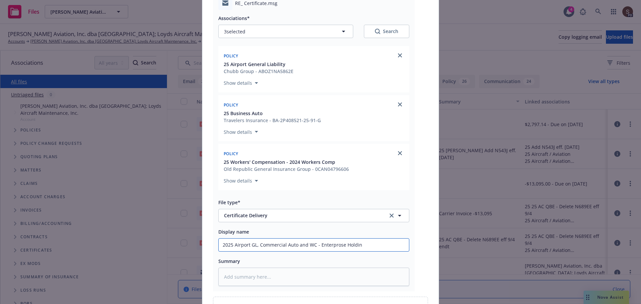
type textarea "x"
type input "2025 Airport GL, Commercial Auto and WC - Enterprose Holding"
type textarea "x"
type input "2025 Airport GL, Commercial Auto and WC - Enterprose Holding"
type textarea "x"
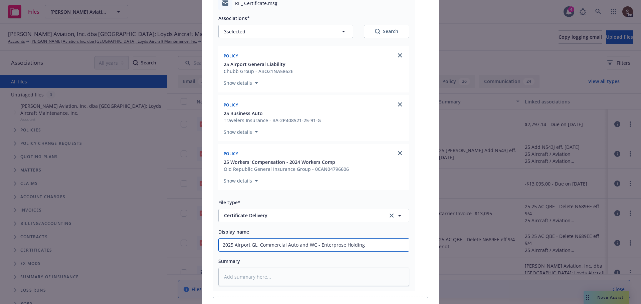
type input "2025 Airport GL, Commercial Auto and WC - Enterprose Holding c"
type textarea "x"
type input "2025 Airport GL, Commercial Auto and WC - Enterprose Holding ce"
type textarea "x"
type input "2025 Airport GL, Commercial Auto and WC - Enterprose Holding cer"
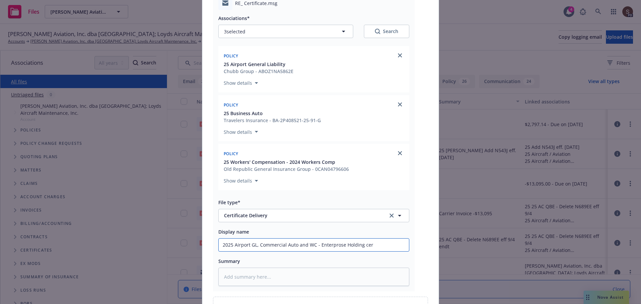
type textarea "x"
type input "2025 Airport GL, Commercial Auto and WC - Enterprose Holding cert"
type textarea "x"
type input "2025 Airport GL, Commercial Auto and WC - Enterprose Holding cert"
type textarea "x"
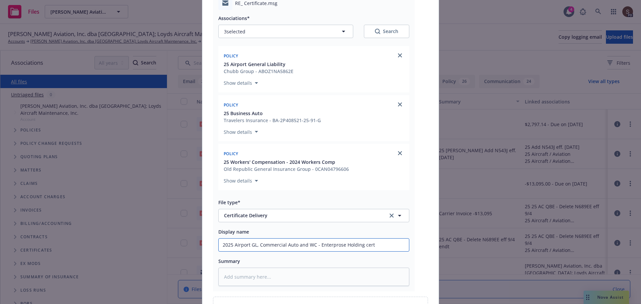
type input "2025 Airport GL, Commercial Auto and WC - Enterprose Holding cert t"
type textarea "x"
type input "2025 Airport GL, Commercial Auto and WC - Enterprose Holding cert to"
type textarea "x"
type input "2025 Airport GL, Commercial Auto and WC - Enterprose Holding cert to i"
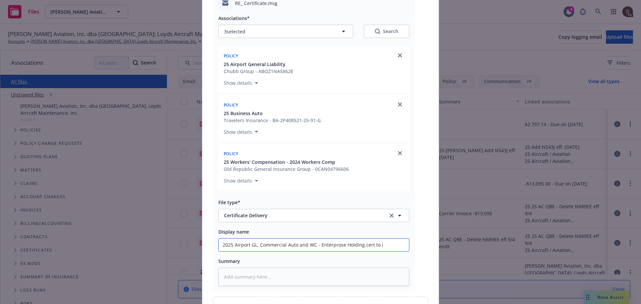
type textarea "x"
type input "2025 Airport GL, Commercial Auto and WC - Enterprose Holding cert to in"
type textarea "x"
type input "2025 Airport GL, Commercial Auto and WC - Enterprose Holding cert to ins"
type textarea "x"
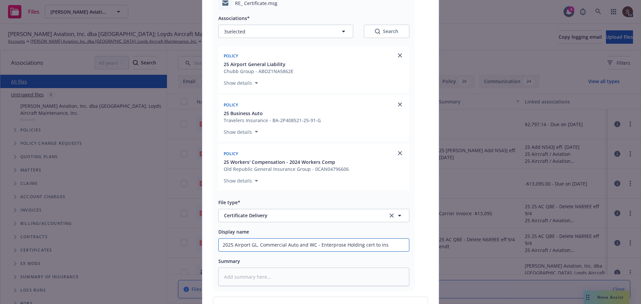
type input "2025 Airport GL, Commercial Auto and WC - Enterprose Holding cert to insu"
type textarea "x"
type input "2025 Airport GL, Commercial Auto and WC - Enterprose Holding cert to insur"
type textarea "x"
type input "2025 Airport GL, Commercial Auto and WC - Enterprose Holding cert to insure"
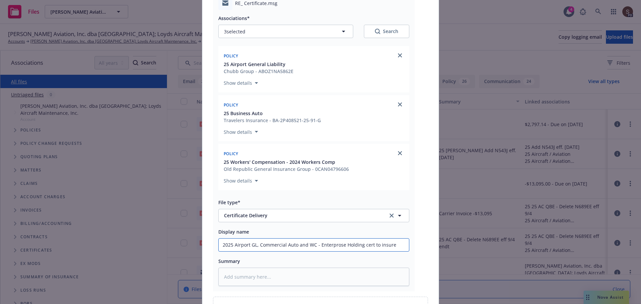
type textarea "x"
type input "2025 Airport GL, Commercial Auto and WC - Enterprose Holding cert to insured"
click at [333, 248] on input "2025 Airport GL, Commercial Auto and WC - Enterprose Holding cert to insured" at bounding box center [314, 245] width 190 height 13
type textarea "x"
type input "2025 Airport GL, Commercial Auto and WC - Enterprse Holding cert to insured"
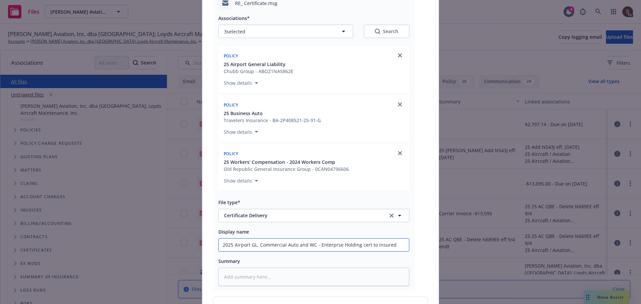
type textarea "x"
drag, startPoint x: 317, startPoint y: 245, endPoint x: 409, endPoint y: 243, distance: 92.5
click at [409, 243] on div "RE_ Certificate.msg Associations* 3 selected Search Policy 25 Airport General L…" at bounding box center [314, 141] width 202 height 301
type input "2025 Airport GL, Commercial Auto and WC - Enterprise Holding cert to insured"
click at [277, 283] on textarea at bounding box center [313, 277] width 191 height 18
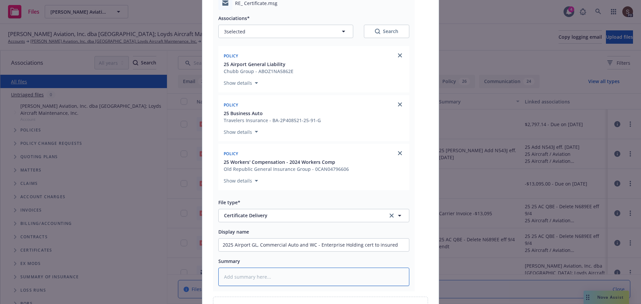
type textarea "x"
type textarea "2"
type textarea "x"
type textarea "25"
type textarea "x"
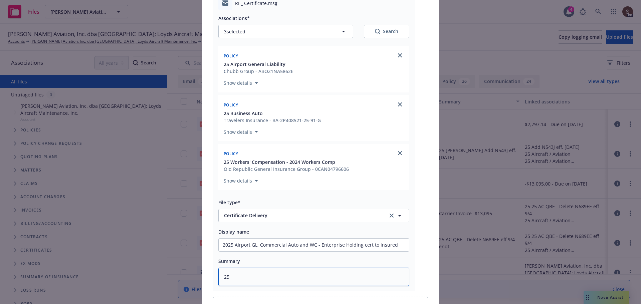
type textarea "25"
type textarea "x"
type textarea "25 A"
type textarea "x"
type textarea "25 AP"
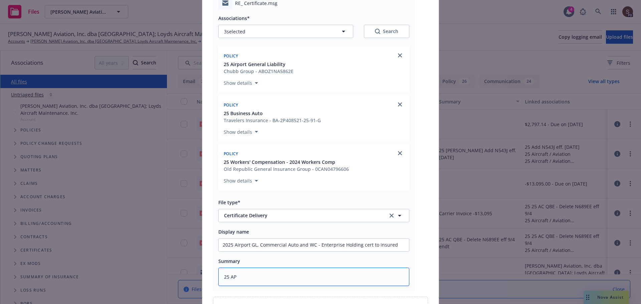
type textarea "x"
type textarea "25 AP"
type textarea "x"
type textarea "25 AP Q"
type textarea "x"
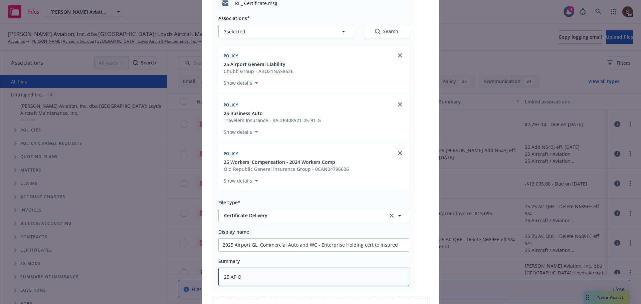
type textarea "25 AP QB"
type textarea "x"
type textarea "25 AP QBE"
type textarea "x"
type textarea "25 AP QBE"
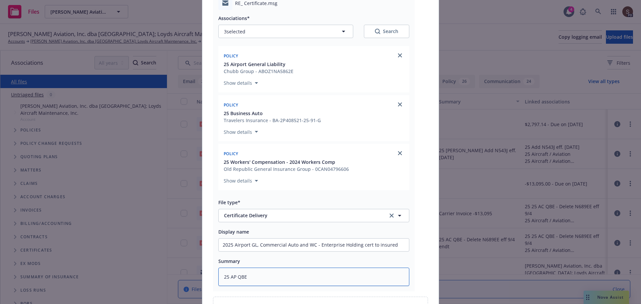
type textarea "x"
type textarea "25 AP QBE B"
type textarea "x"
type textarea "25 AP QBE BA"
type textarea "x"
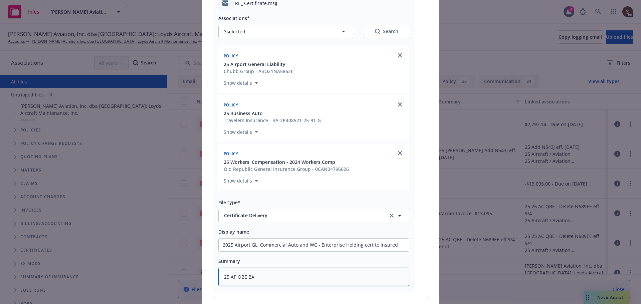
type textarea "25 AP QBE BAU"
type textarea "x"
type textarea "25 AP QBE BAUT"
type textarea "x"
type textarea "25 AP QBE BAUT"
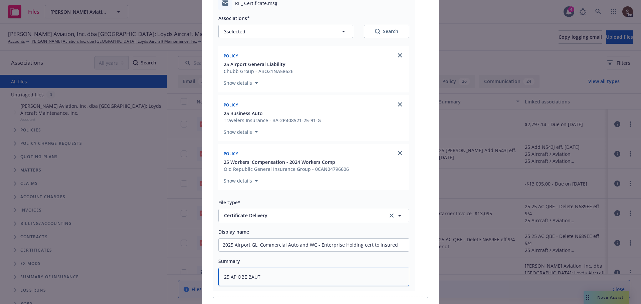
type textarea "x"
type textarea "25 AP QBE BAUT N"
type textarea "x"
type textarea "25 AP QBE BAUT NH"
type textarea "x"
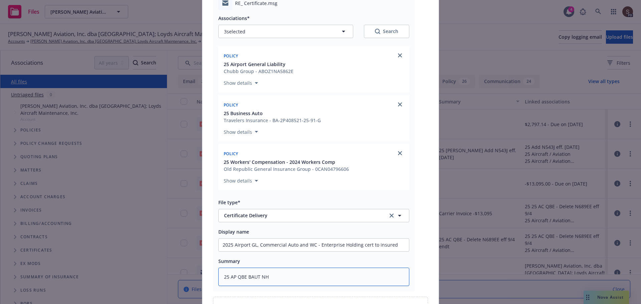
type textarea "25 AP QBE BAUT NHI"
type textarea "x"
type textarea "25 AP QBE BAUT NHI"
type textarea "x"
type textarea "25 AP QBE BAUT NHI W"
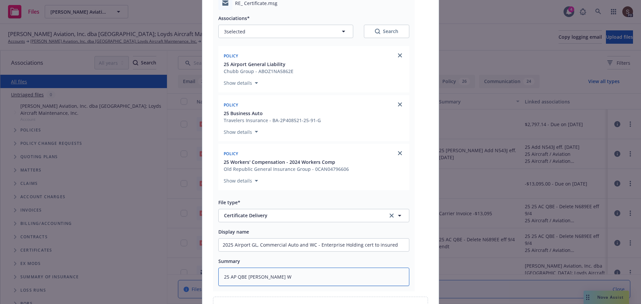
type textarea "x"
type textarea "25 AP QBE BAUT NHI WC"
type textarea "x"
type textarea "25 AP QBE BAUT NHI WC"
paste textarea "Enterprise Holding cert to insured"
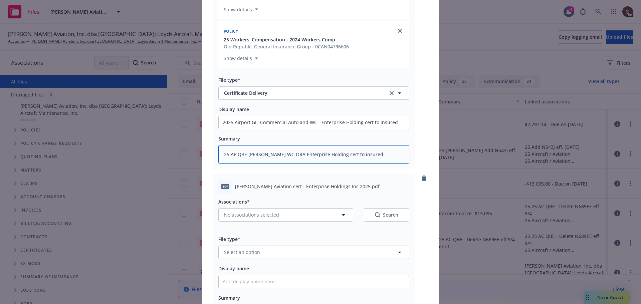
scroll to position [241, 0]
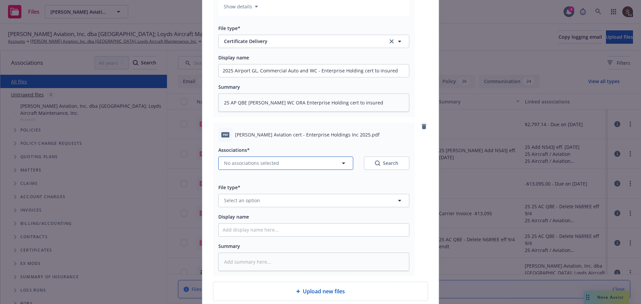
click at [342, 165] on icon "button" at bounding box center [343, 163] width 8 height 8
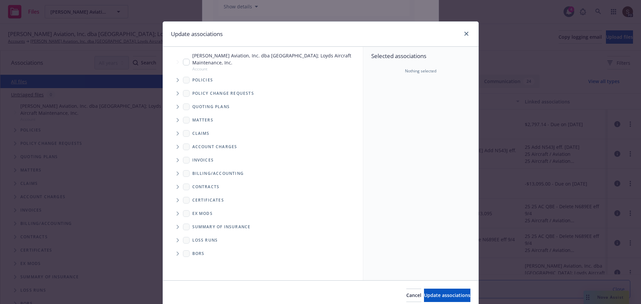
click at [173, 81] on span "Tree Example" at bounding box center [177, 80] width 11 height 11
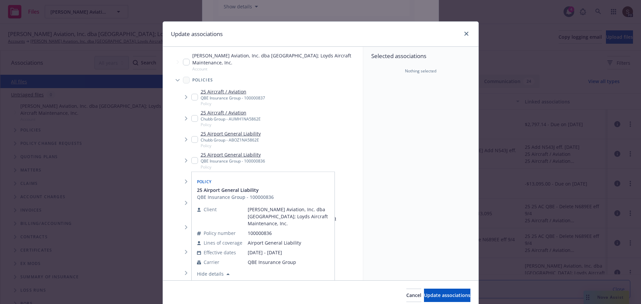
click at [193, 163] on input "Tree Example" at bounding box center [194, 160] width 7 height 7
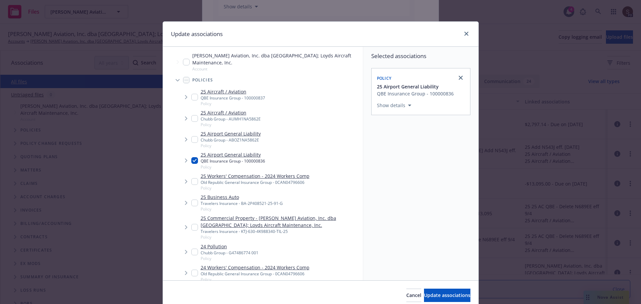
click at [192, 183] on input "Tree Example" at bounding box center [194, 181] width 7 height 7
click at [191, 202] on input "Tree Example" at bounding box center [194, 203] width 7 height 7
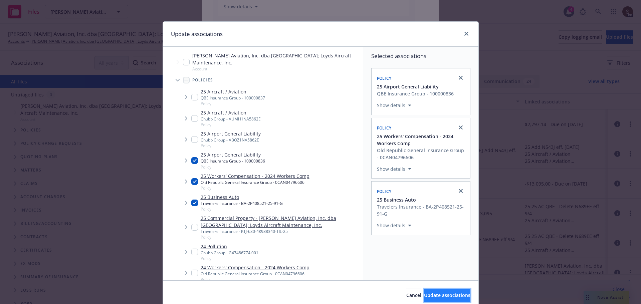
click at [430, 302] on button "Update associations" at bounding box center [447, 295] width 46 height 13
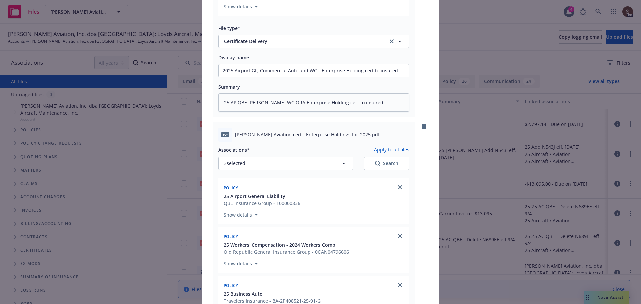
scroll to position [441, 0]
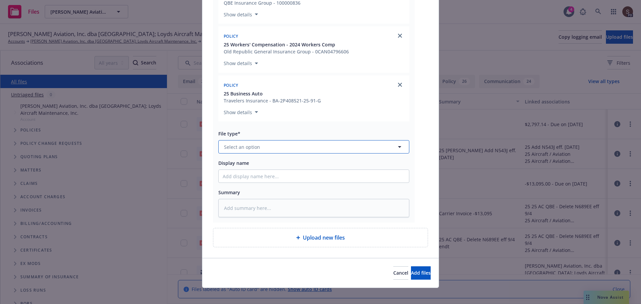
click at [277, 145] on button "Select an option" at bounding box center [313, 146] width 191 height 13
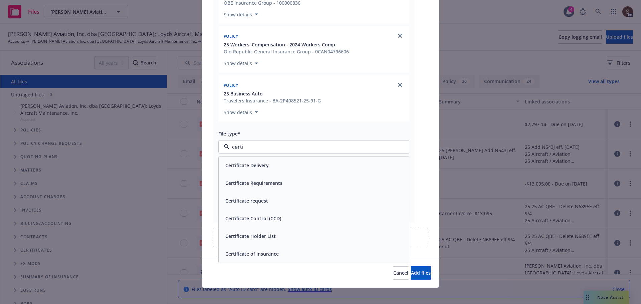
click at [271, 255] on span "Certificate of insurance" at bounding box center [251, 253] width 53 height 7
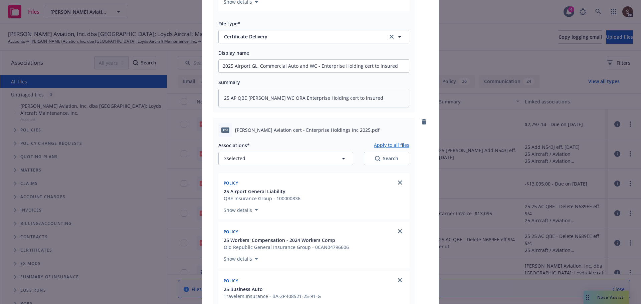
scroll to position [241, 0]
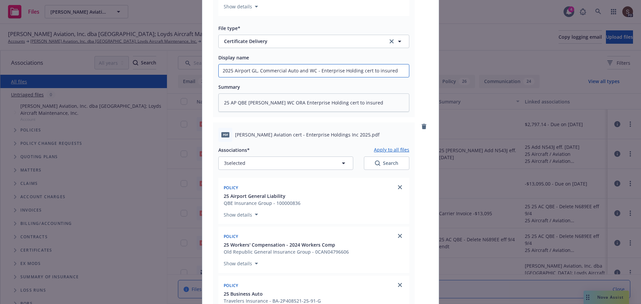
drag, startPoint x: 366, startPoint y: 72, endPoint x: 216, endPoint y: 55, distance: 150.8
click at [218, 55] on div "Display name 2025 Airport GL, Commercial Auto and WC - Enterprise Holding cert …" at bounding box center [313, 65] width 191 height 24
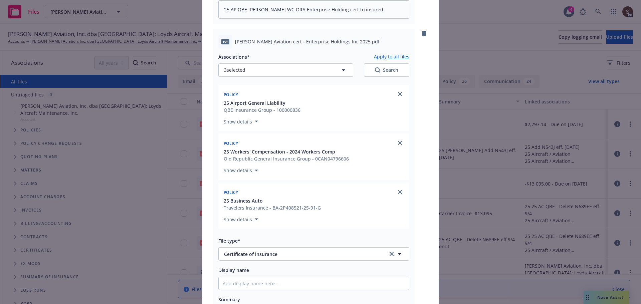
scroll to position [341, 0]
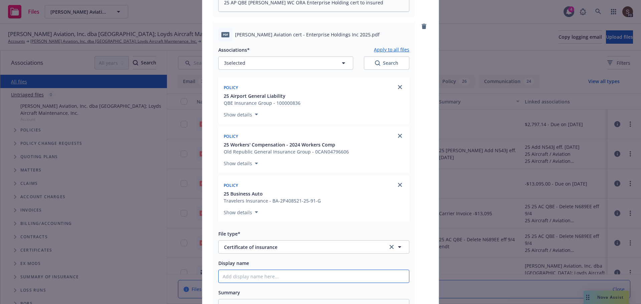
click at [262, 276] on input "Display name" at bounding box center [314, 276] width 190 height 13
paste input "2025 Airport GL, Commercial Auto and WC - Enterprise Holding cert"
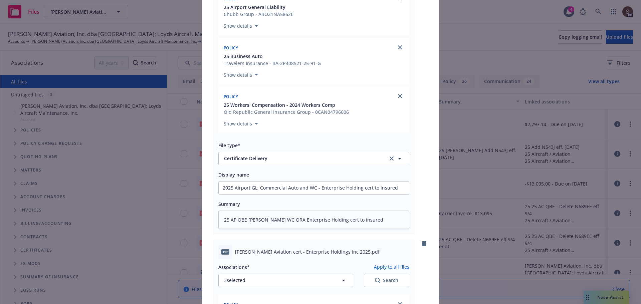
scroll to position [107, 0]
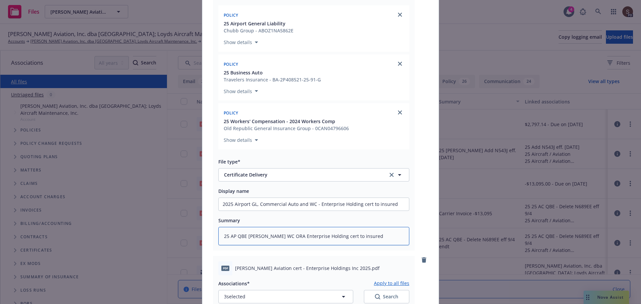
drag, startPoint x: 222, startPoint y: 236, endPoint x: 337, endPoint y: 237, distance: 114.8
click at [337, 237] on textarea "25 AP QBE BAUT NHI WC ORA Enterprise Holding cert to insured" at bounding box center [313, 236] width 191 height 18
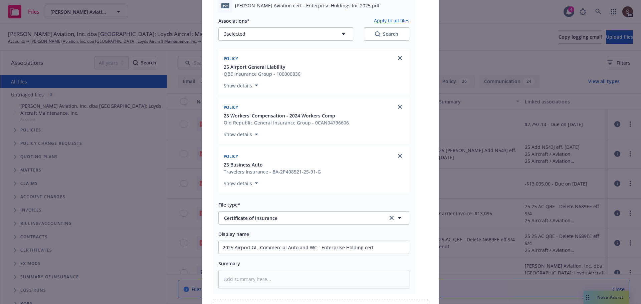
scroll to position [408, 0]
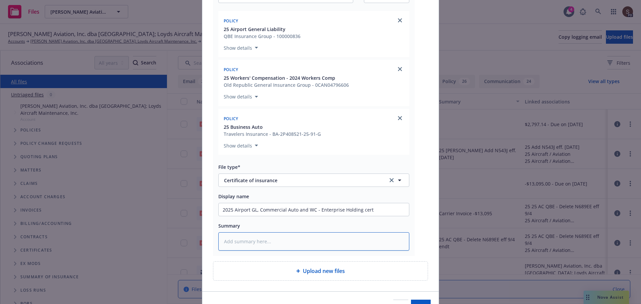
click at [284, 242] on textarea at bounding box center [313, 241] width 191 height 18
paste textarea "25 AP QBE BAUT NHI WC ORA Enterprise Holding cert"
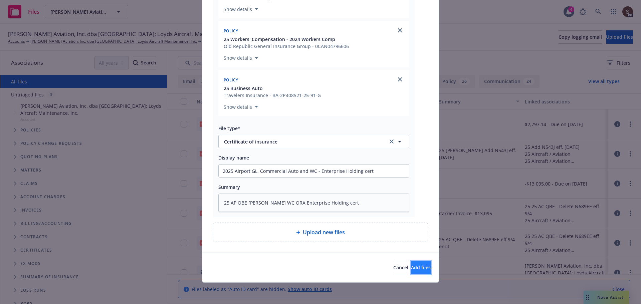
click at [411, 269] on span "Add files" at bounding box center [421, 267] width 20 height 6
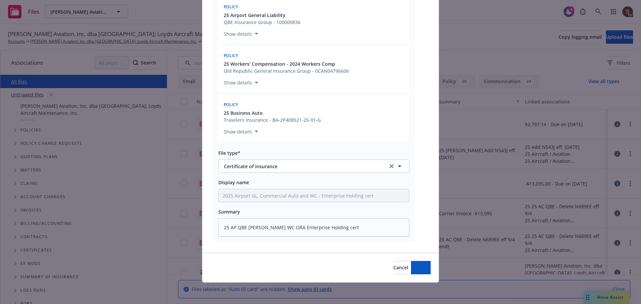
scroll to position [422, 0]
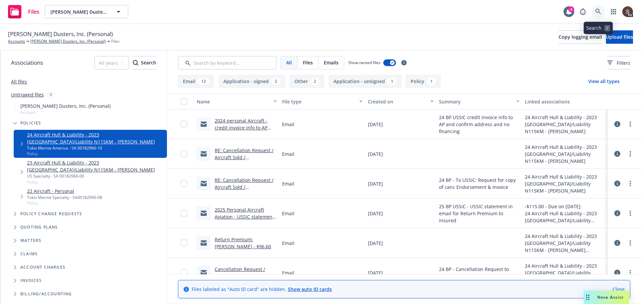
click at [602, 10] on link at bounding box center [597, 11] width 13 height 13
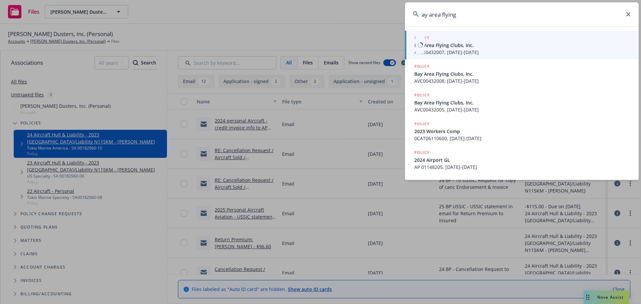
type input "ay area flying"
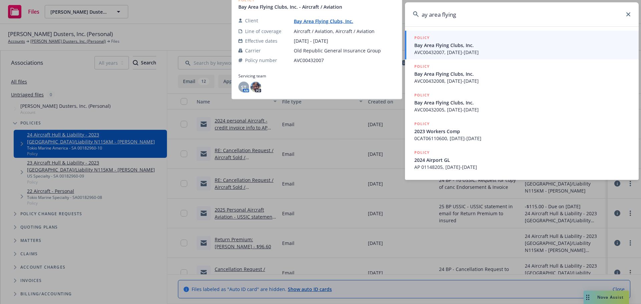
click at [498, 50] on span "AVC00432007, [DATE]-[DATE]" at bounding box center [522, 52] width 216 height 7
